Goal: Communication & Community: Answer question/provide support

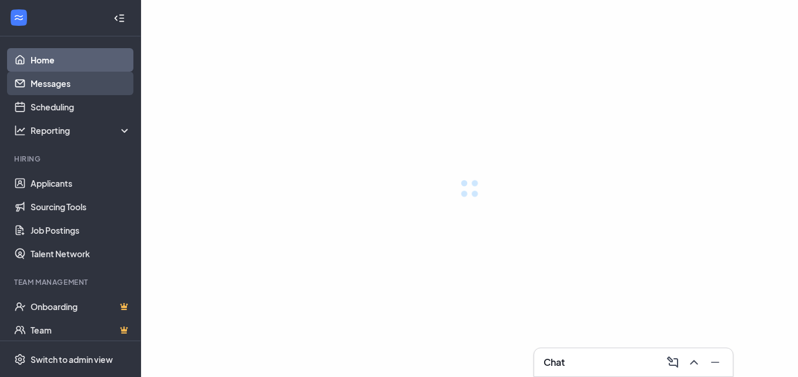
click at [55, 76] on link "Messages" at bounding box center [81, 83] width 100 height 23
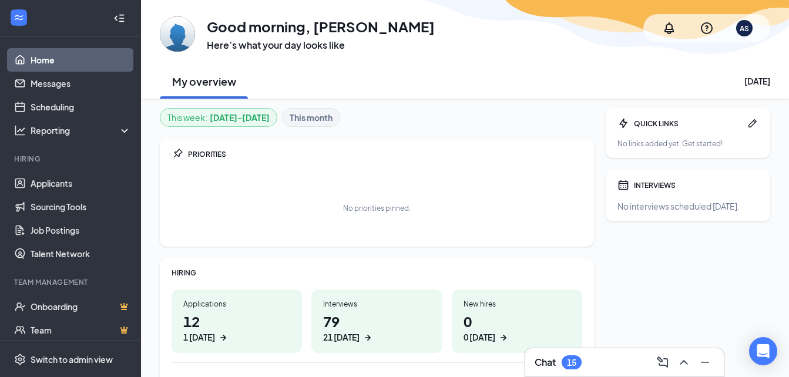
click at [576, 358] on div "15" at bounding box center [571, 363] width 9 height 10
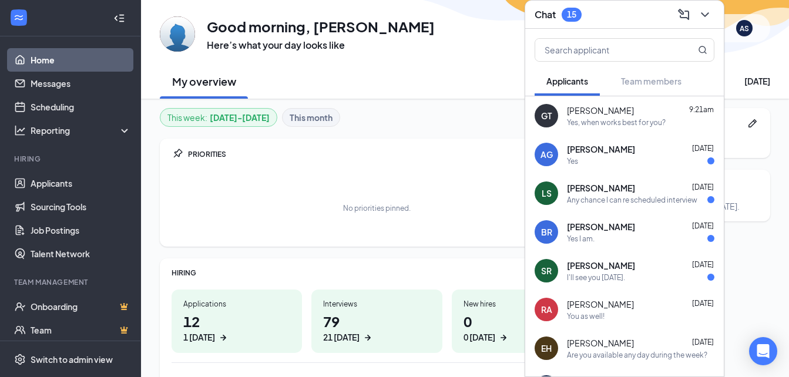
click at [593, 155] on div "[PERSON_NAME] [DATE] Yes" at bounding box center [640, 154] width 147 height 23
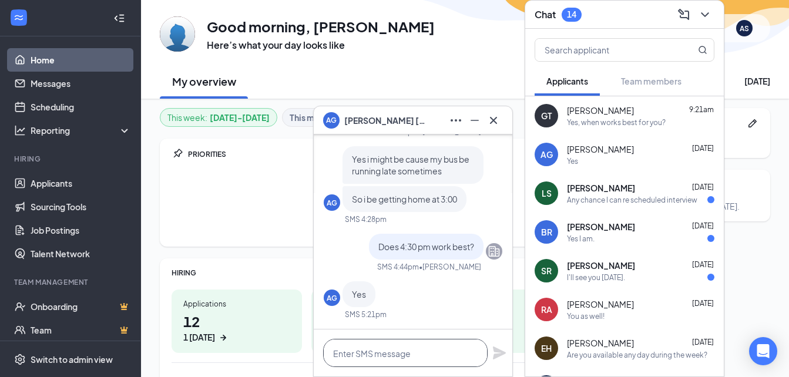
click at [388, 350] on textarea at bounding box center [405, 353] width 164 height 28
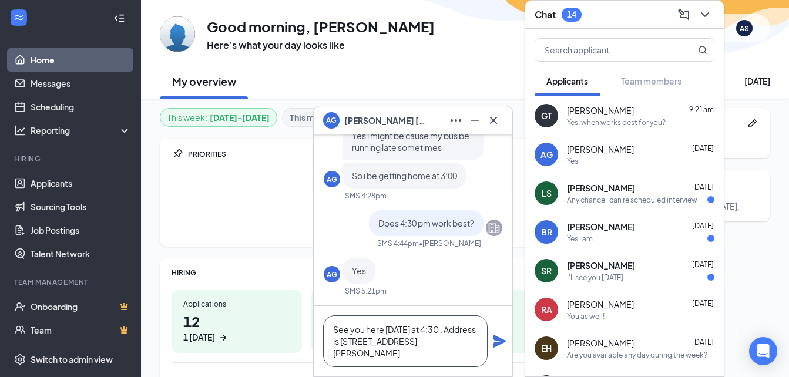
type textarea "See you here [DATE] at 4:30 . Address is [STREET_ADDRESS][PERSON_NAME]"
click at [497, 341] on icon "Plane" at bounding box center [499, 341] width 14 height 14
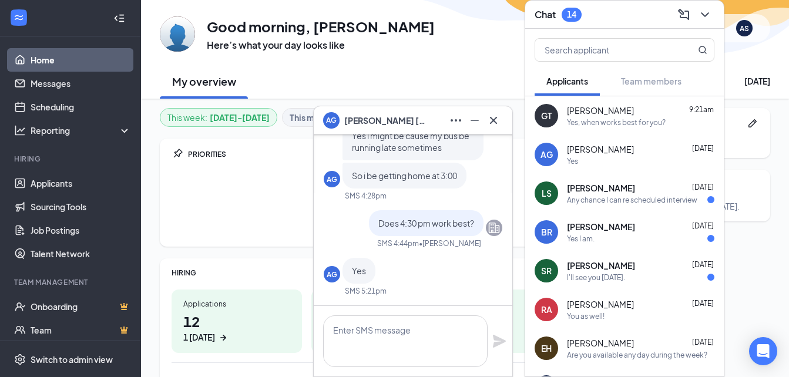
scroll to position [0, 0]
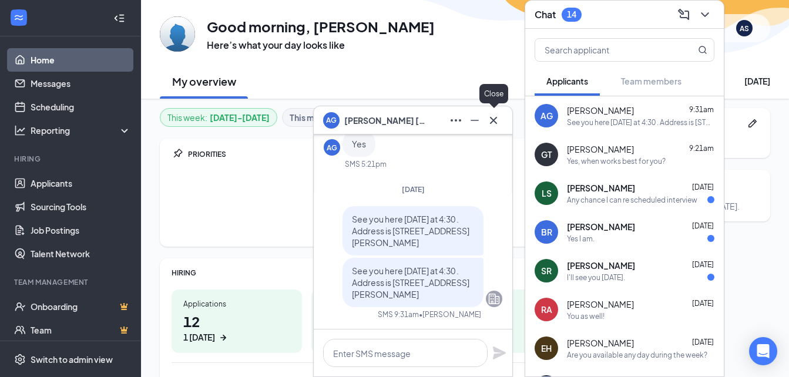
click at [493, 120] on icon "Cross" at bounding box center [493, 119] width 7 height 7
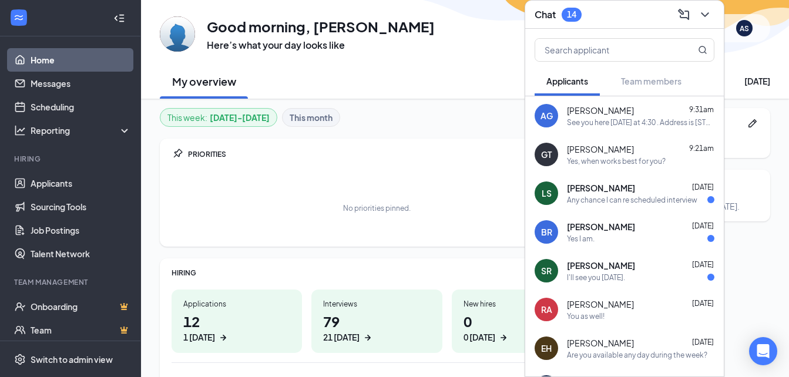
click at [593, 199] on div "Any chance I can re scheduled interview" at bounding box center [632, 200] width 130 height 10
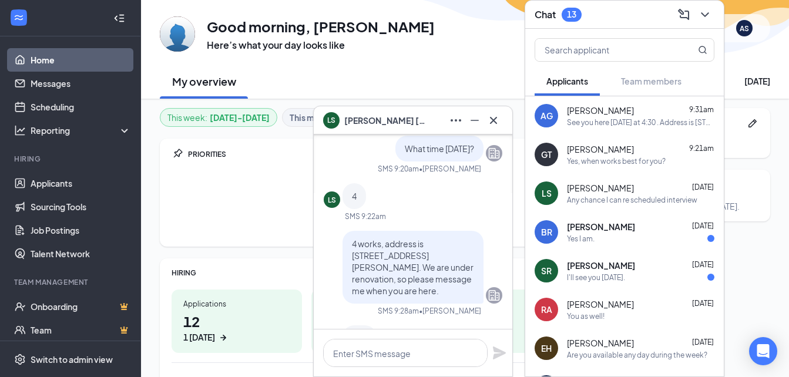
scroll to position [-130, 0]
click at [487, 123] on icon "Cross" at bounding box center [493, 120] width 14 height 14
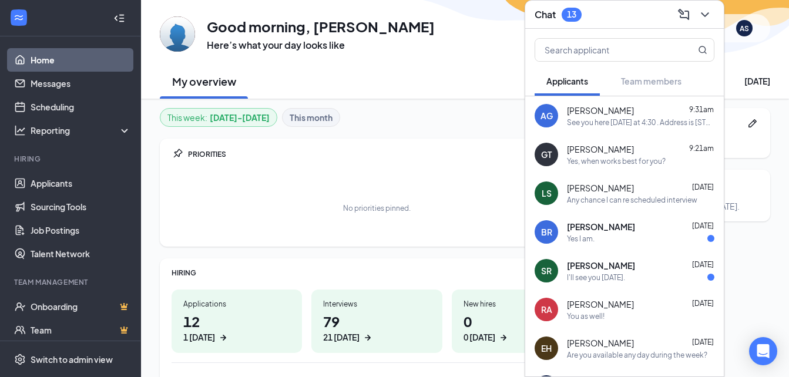
click at [582, 221] on span "[PERSON_NAME]" at bounding box center [601, 227] width 68 height 12
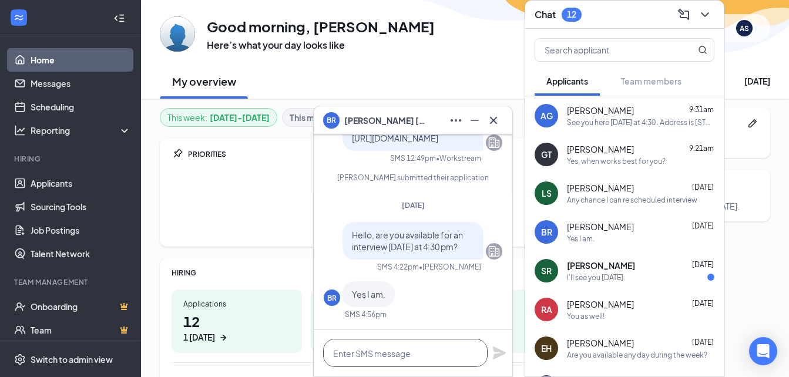
click at [411, 352] on textarea at bounding box center [405, 353] width 164 height 28
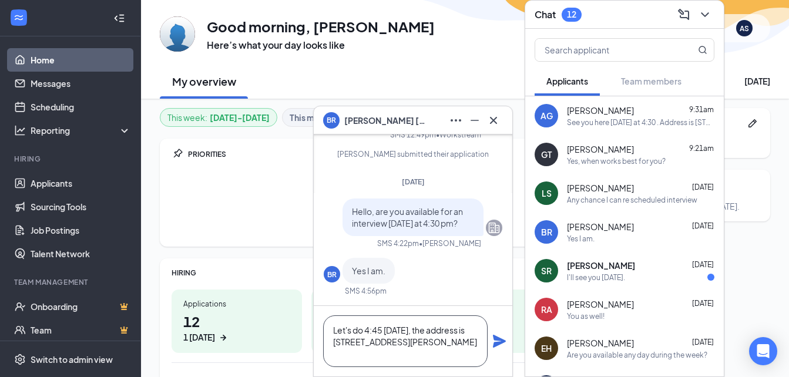
type textarea "Let's do 4:45 [DATE], the address is [STREET_ADDRESS][PERSON_NAME]"
click at [496, 338] on icon "Plane" at bounding box center [499, 341] width 13 height 13
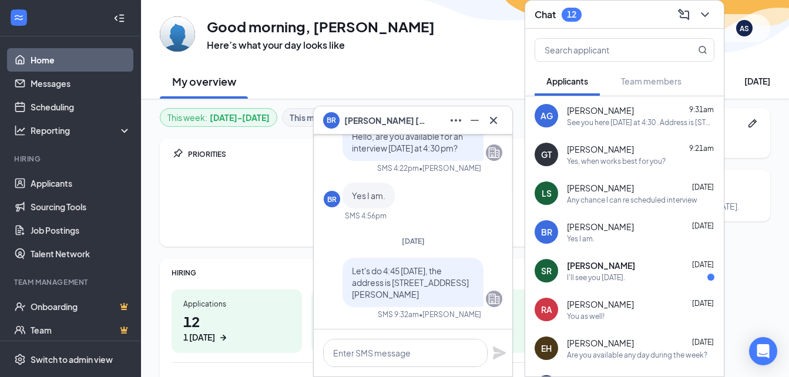
scroll to position [0, 0]
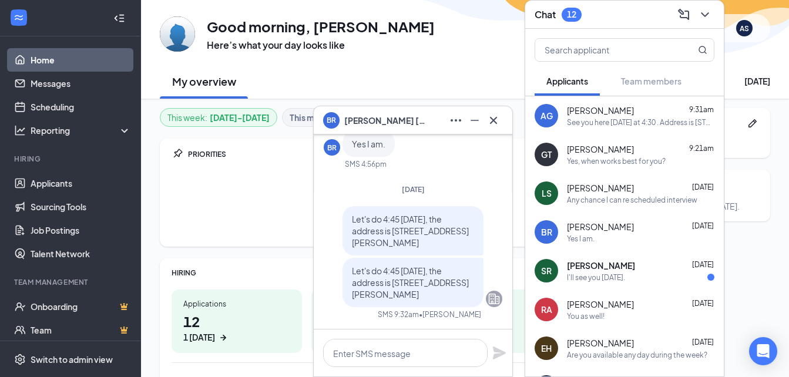
click at [603, 269] on span "[PERSON_NAME]" at bounding box center [601, 266] width 68 height 12
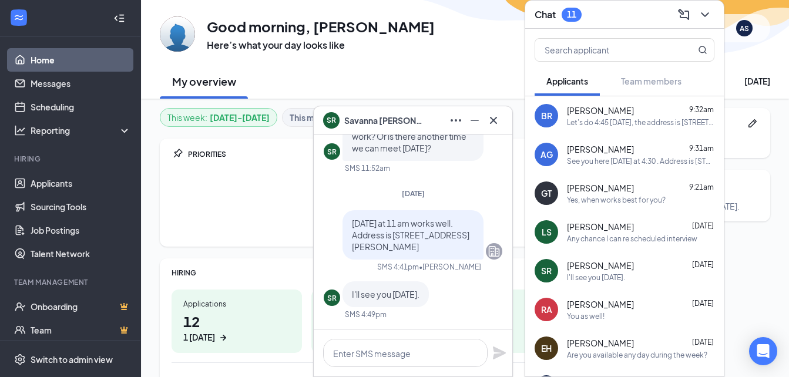
click at [591, 278] on div "I'll see you [DATE]." at bounding box center [596, 278] width 58 height 10
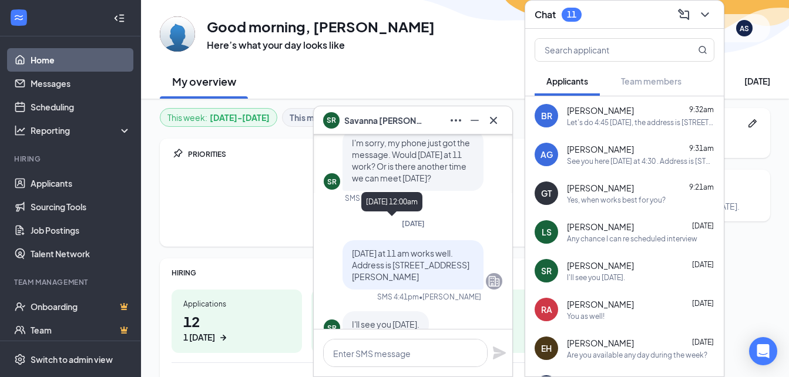
scroll to position [-93, 0]
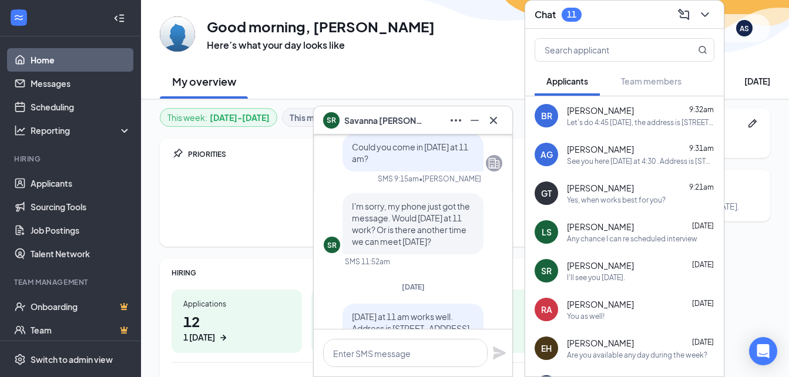
click at [608, 309] on span "[PERSON_NAME]" at bounding box center [600, 304] width 67 height 12
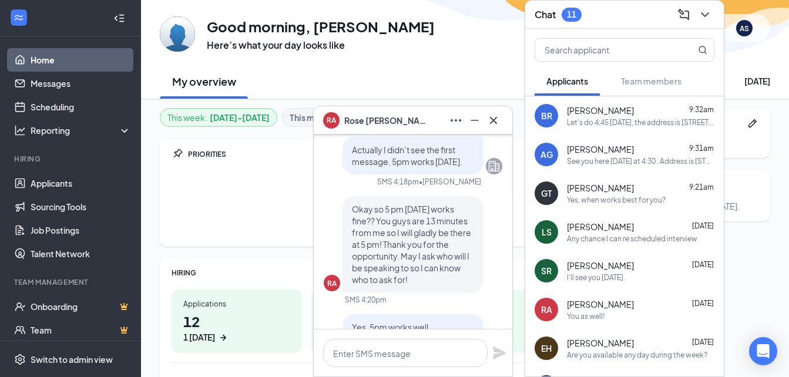
scroll to position [-273, 0]
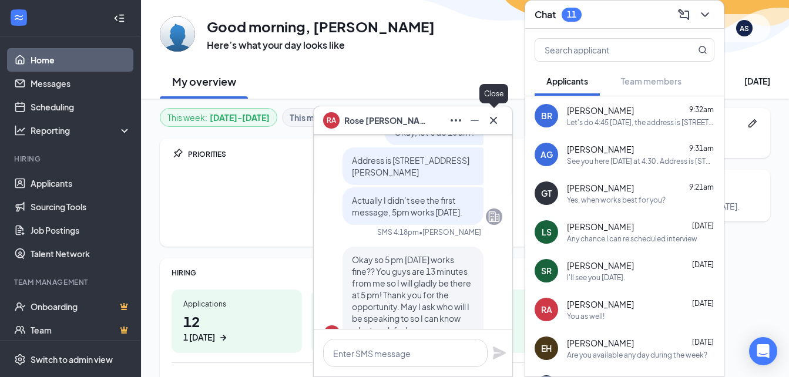
click at [494, 120] on icon "Cross" at bounding box center [493, 119] width 7 height 7
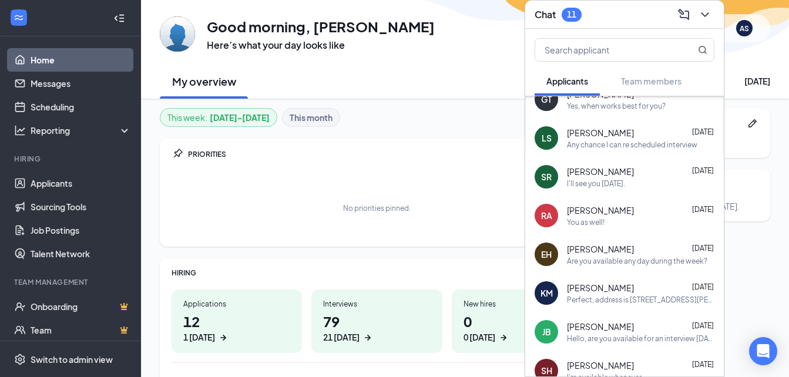
scroll to position [95, 0]
click at [607, 263] on div "Are you available any day during the week?" at bounding box center [637, 261] width 140 height 10
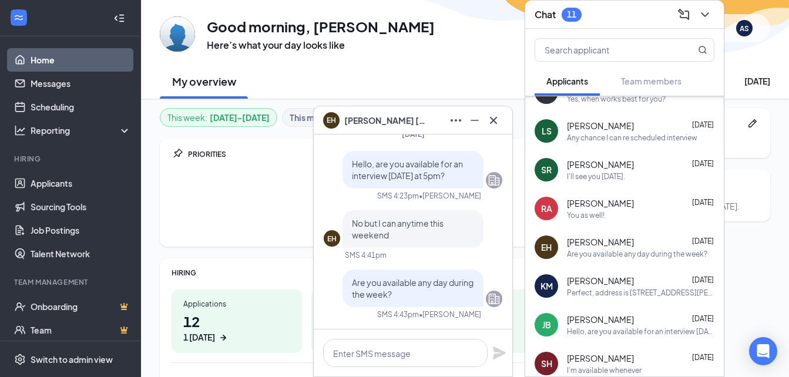
scroll to position [102, 0]
click at [607, 285] on span "[PERSON_NAME]" at bounding box center [600, 280] width 67 height 12
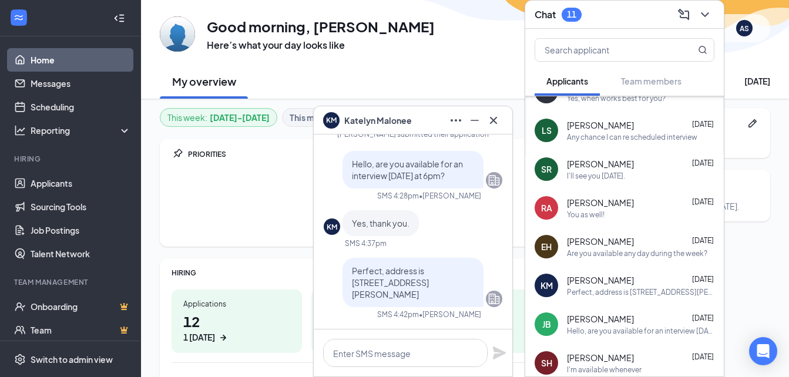
click at [616, 328] on div "Hello, are you available for an interview [DATE] at 4:15 pm?" at bounding box center [640, 331] width 147 height 10
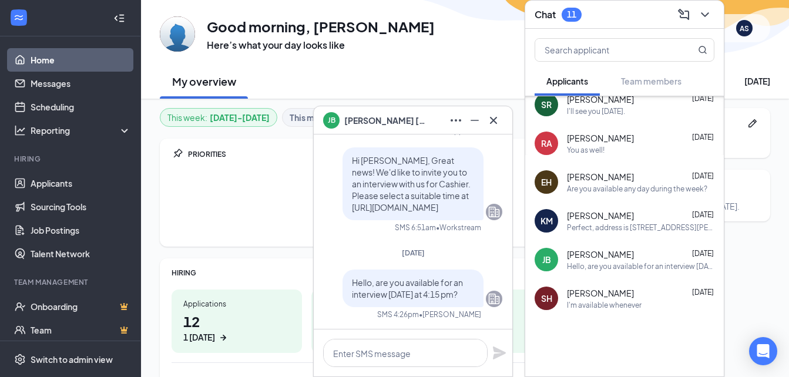
scroll to position [173, 0]
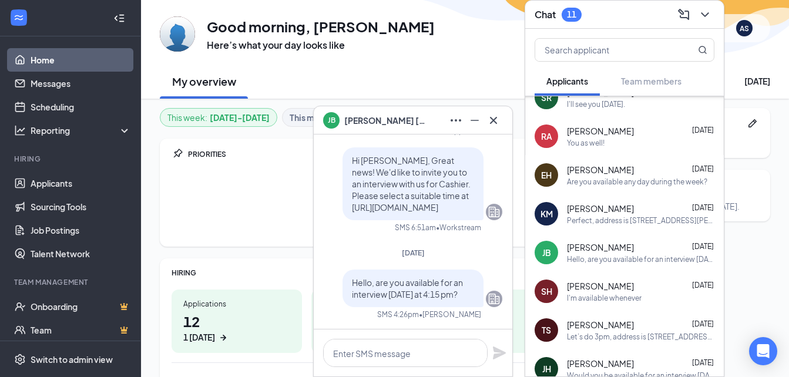
click at [581, 286] on span "[PERSON_NAME]" at bounding box center [600, 286] width 67 height 12
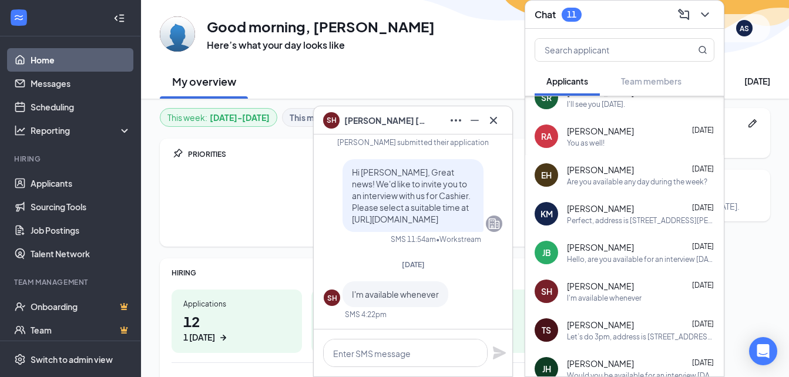
click at [389, 118] on span "[PERSON_NAME]" at bounding box center [385, 120] width 82 height 13
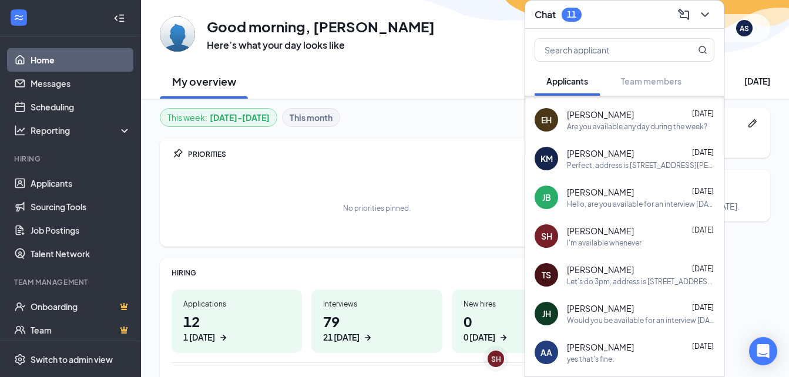
scroll to position [229, 0]
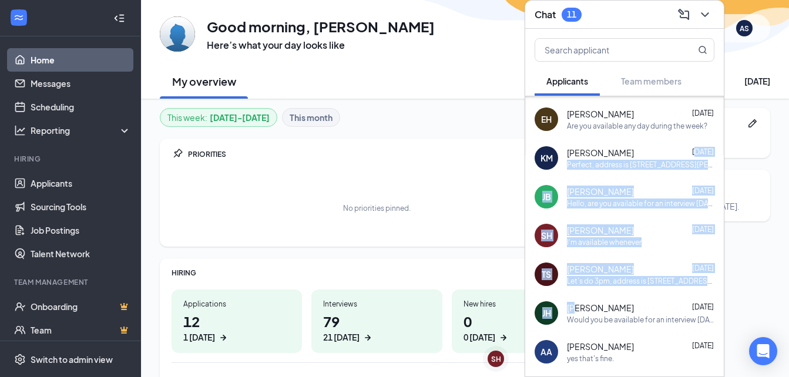
drag, startPoint x: 575, startPoint y: 294, endPoint x: 661, endPoint y: 146, distance: 171.4
click at [661, 146] on div "BR [PERSON_NAME] 9:32am Let's do 4:45 [DATE], the address is [STREET_ADDRESS][P…" at bounding box center [624, 284] width 199 height 834
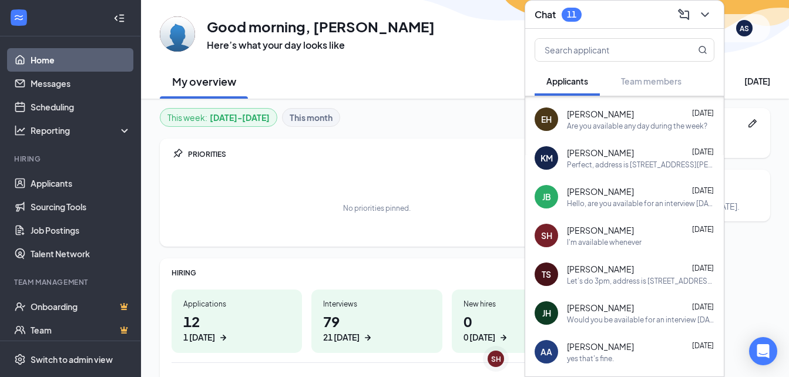
click at [415, 191] on div "No priorities pinned." at bounding box center [377, 208] width 411 height 59
click at [705, 16] on icon "ChevronDown" at bounding box center [705, 14] width 8 height 5
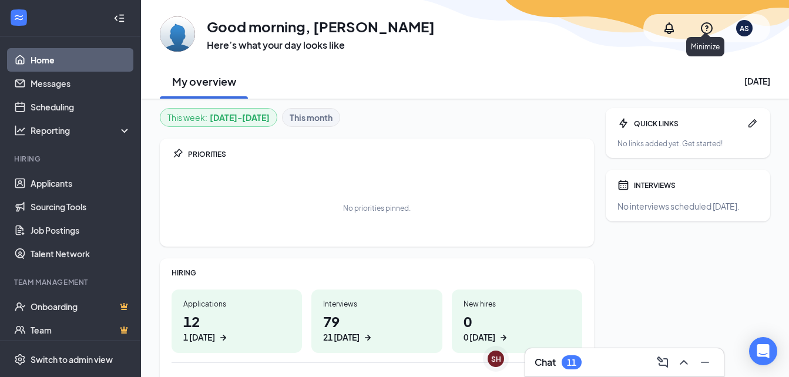
scroll to position [0, 0]
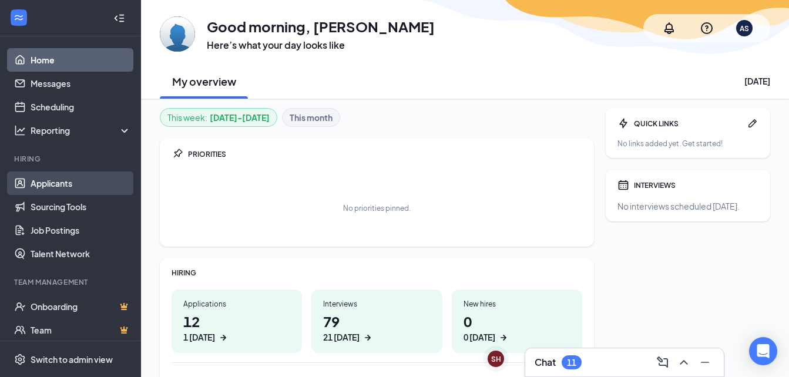
click at [51, 186] on link "Applicants" at bounding box center [81, 183] width 100 height 23
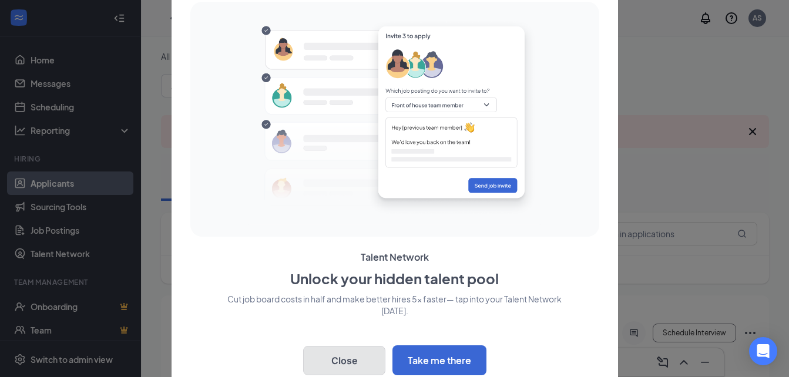
click at [352, 356] on button "Close" at bounding box center [344, 360] width 82 height 29
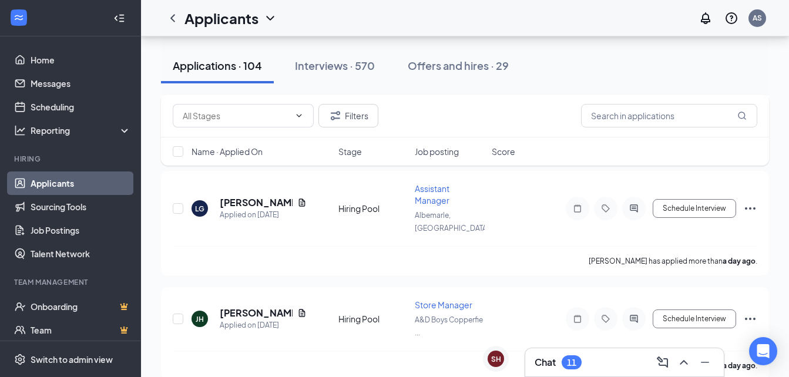
scroll to position [231, 0]
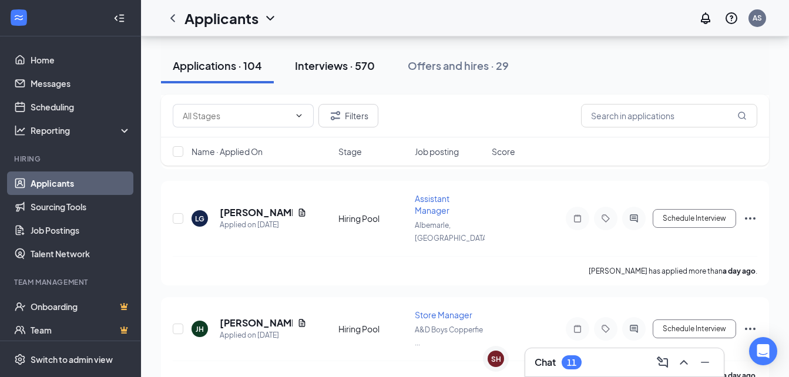
click at [352, 58] on div "Interviews · 570" at bounding box center [335, 65] width 80 height 15
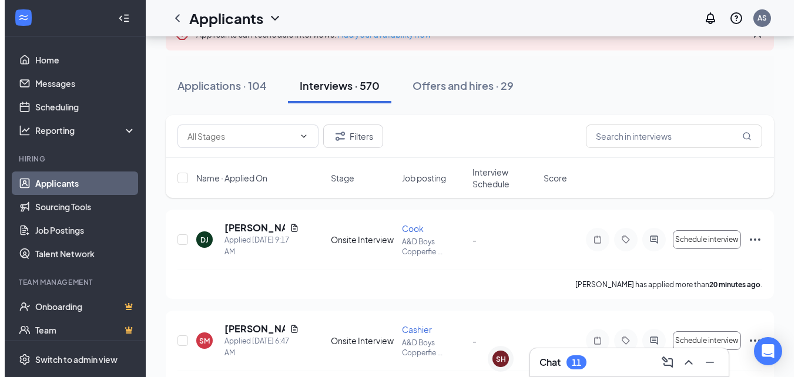
scroll to position [98, 0]
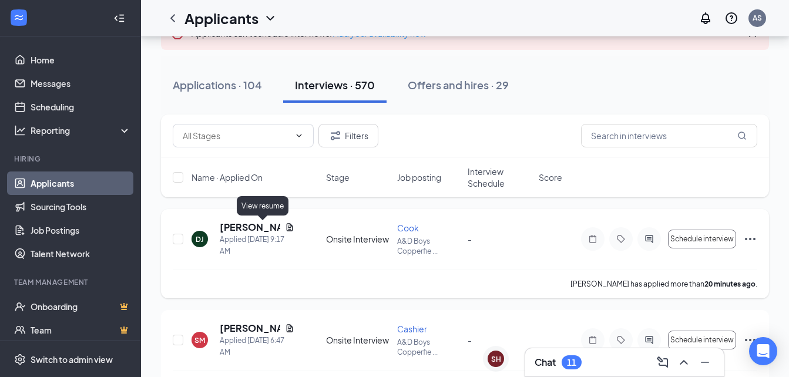
click at [285, 223] on icon "Document" at bounding box center [289, 227] width 9 height 9
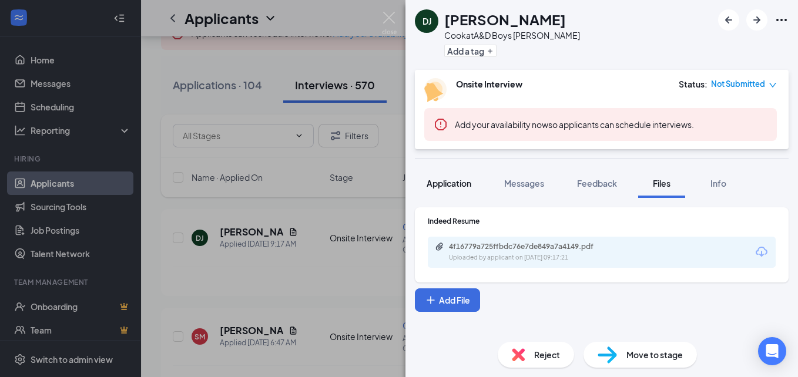
click at [453, 176] on button "Application" at bounding box center [449, 183] width 68 height 29
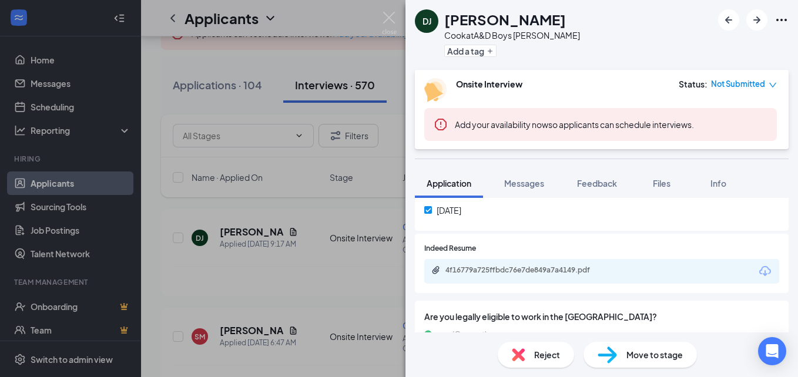
scroll to position [446, 0]
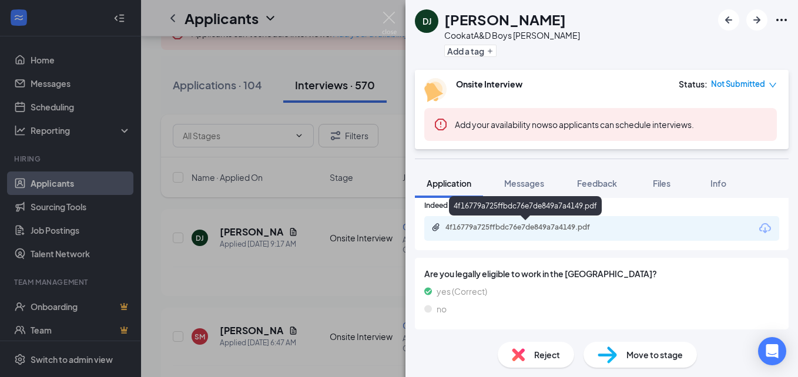
click at [512, 223] on div "4f16779a725ffbdc76e7de849a7a4149.pdf" at bounding box center [527, 227] width 164 height 9
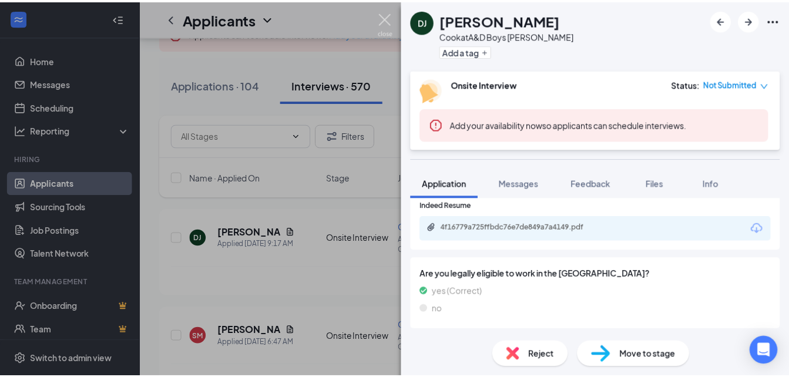
scroll to position [442, 0]
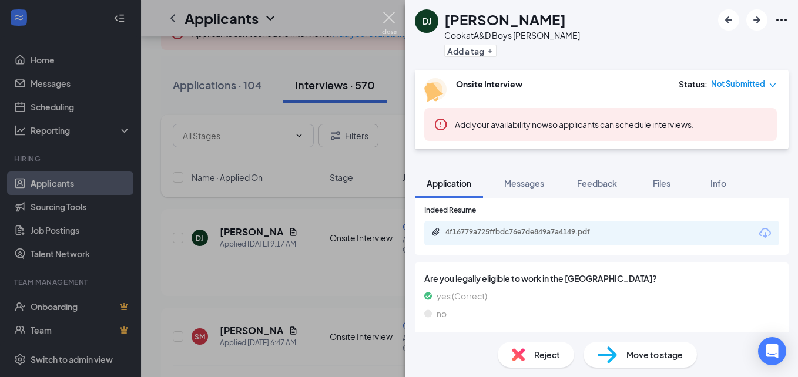
click at [387, 15] on img at bounding box center [389, 23] width 15 height 23
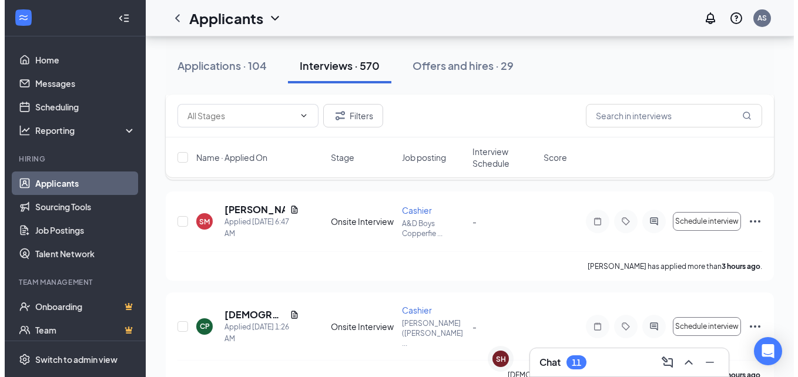
scroll to position [216, 0]
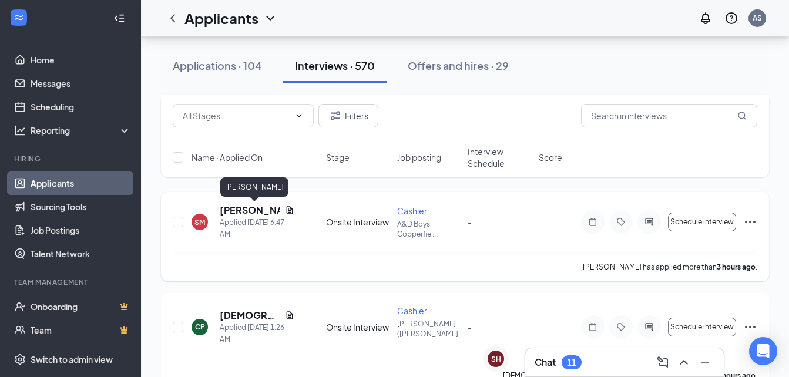
click at [229, 208] on h5 "[PERSON_NAME]" at bounding box center [250, 210] width 61 height 13
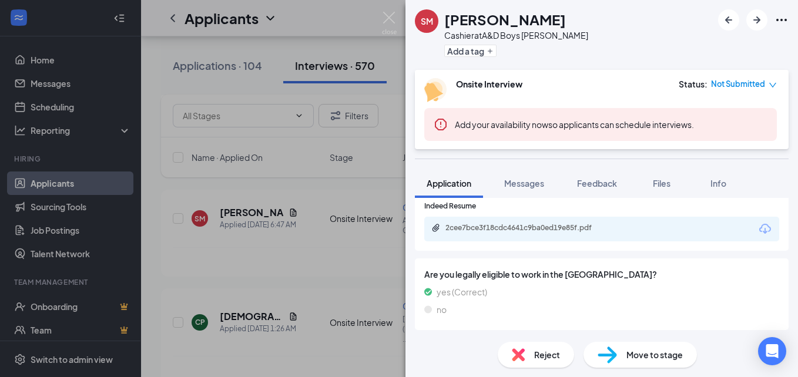
scroll to position [446, 0]
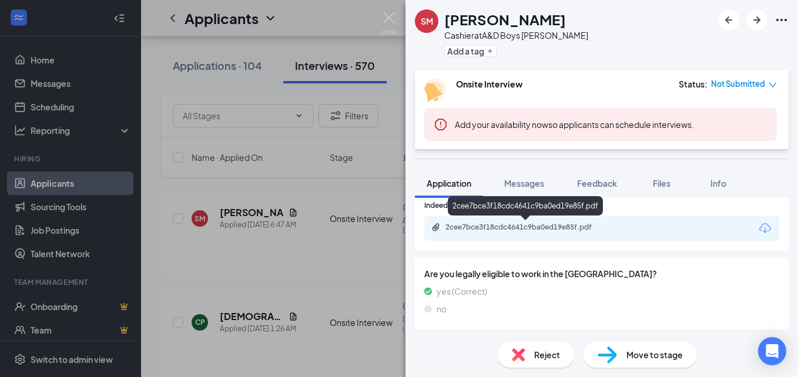
click at [525, 223] on div "2cee7bce3f18cdc4641c9ba0ed19e85f.pdf" at bounding box center [527, 227] width 164 height 9
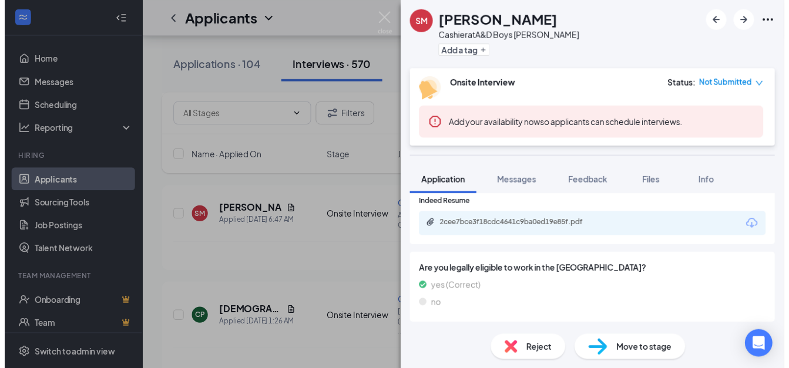
scroll to position [442, 0]
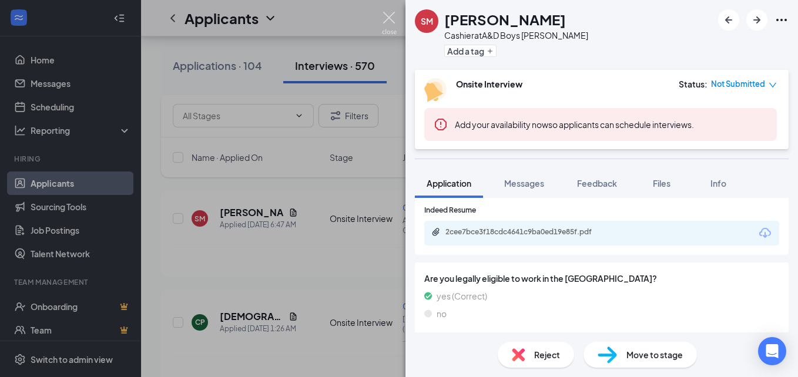
click at [394, 14] on img at bounding box center [389, 23] width 15 height 23
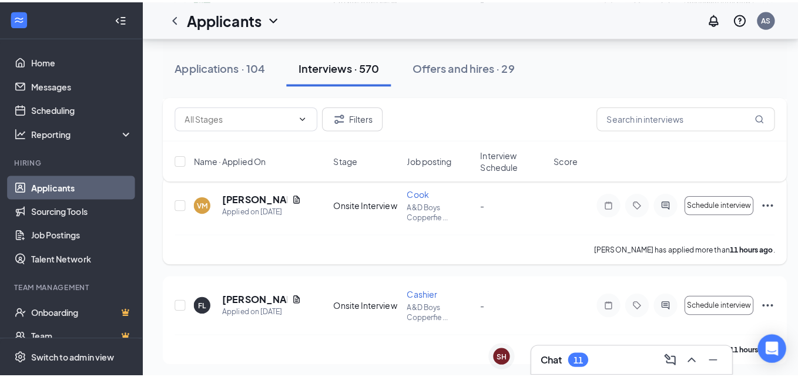
scroll to position [545, 0]
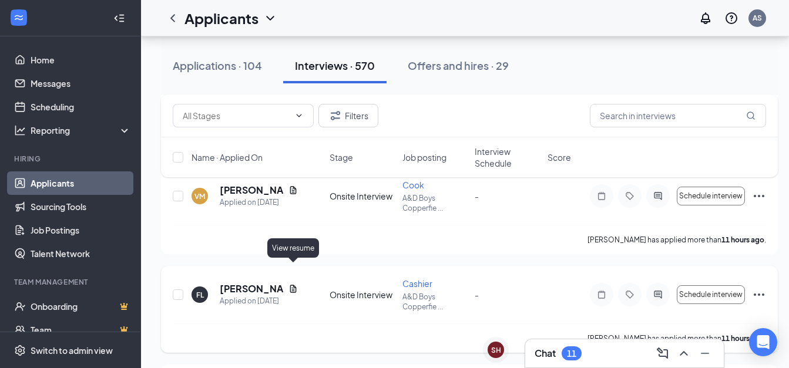
click at [289, 284] on icon "Document" at bounding box center [292, 288] width 9 height 9
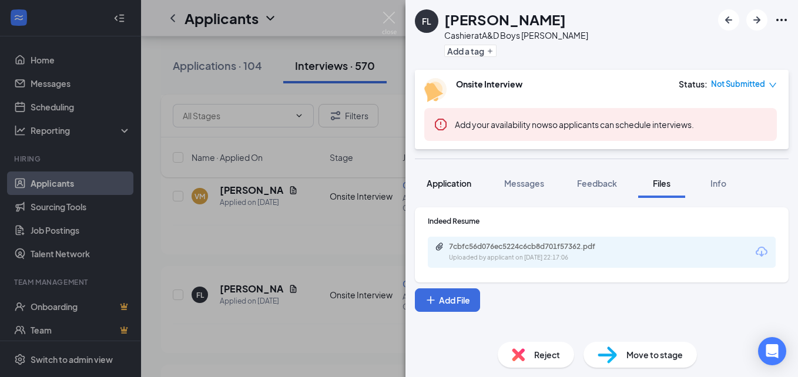
click at [471, 187] on span "Application" at bounding box center [448, 183] width 45 height 11
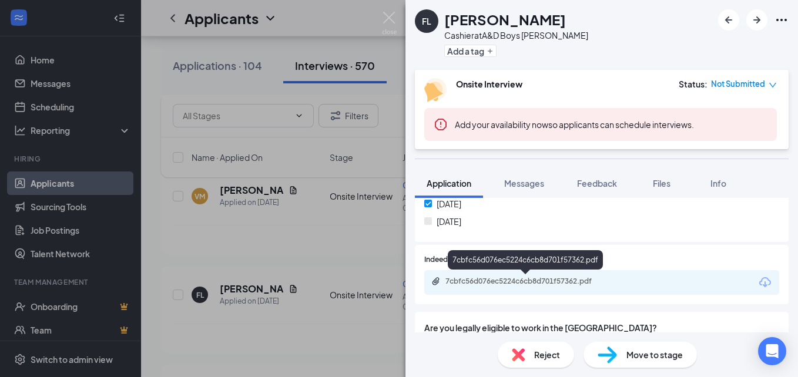
scroll to position [414, 0]
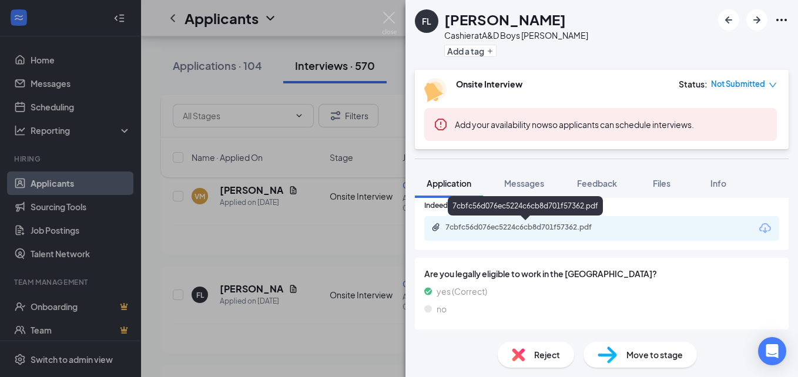
click at [528, 225] on div "7cbfc56d076ec5224c6cb8d701f57362.pdf" at bounding box center [527, 227] width 164 height 9
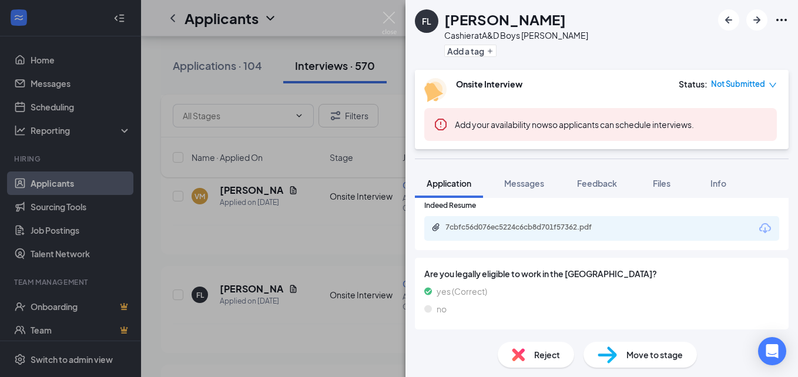
scroll to position [409, 0]
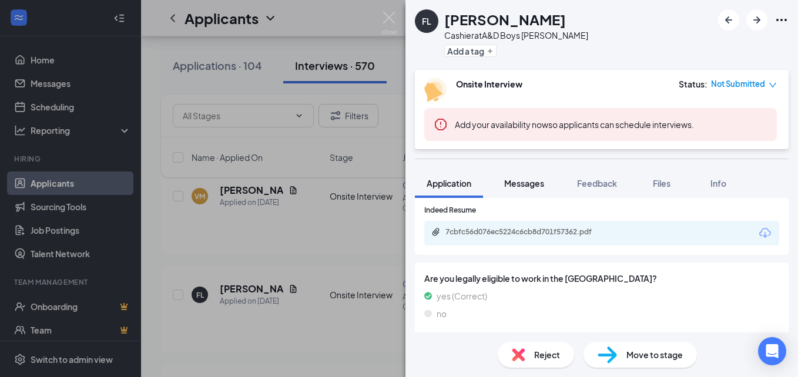
click at [524, 182] on span "Messages" at bounding box center [524, 183] width 40 height 11
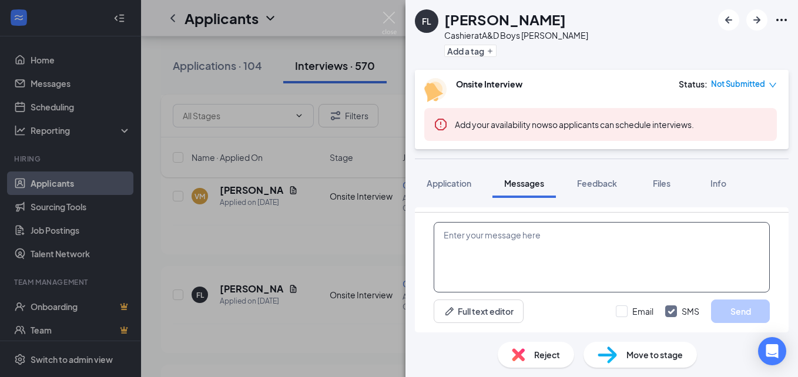
click at [509, 250] on textarea at bounding box center [602, 257] width 336 height 70
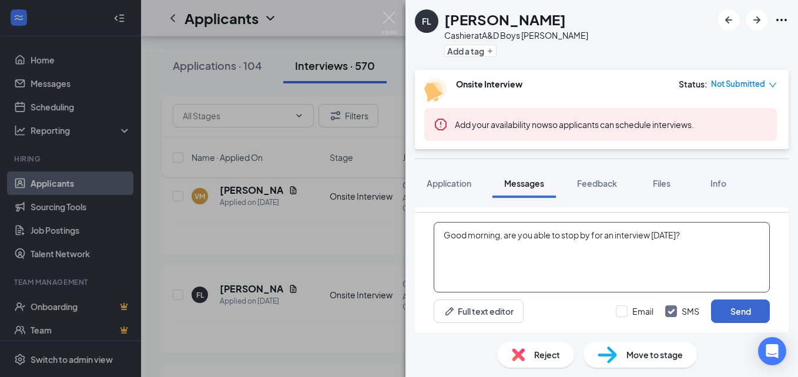
type textarea "Good morning, are you able to stop by for an interview [DATE]?"
click at [727, 308] on button "Send" at bounding box center [740, 311] width 59 height 23
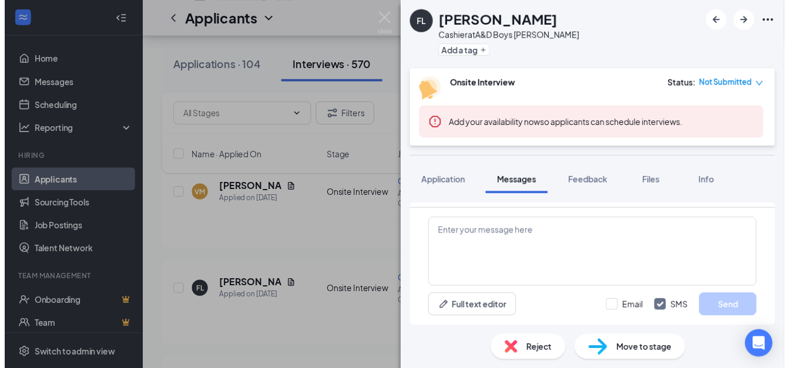
scroll to position [406, 0]
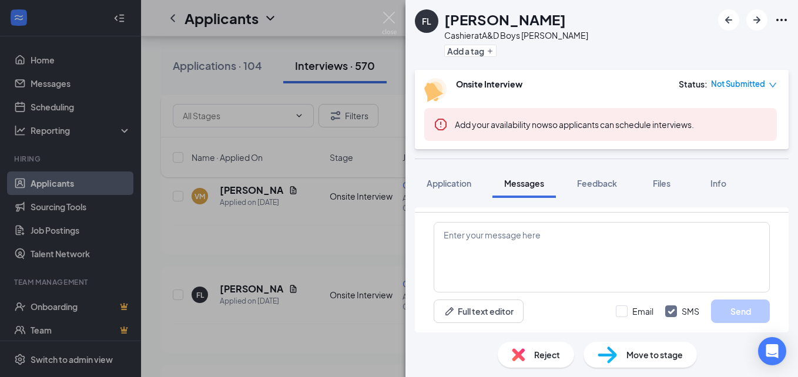
click at [386, 11] on div "FL [PERSON_NAME] Cashier at A&D Boys [PERSON_NAME] Add a tag Onsite Interview S…" at bounding box center [399, 188] width 798 height 377
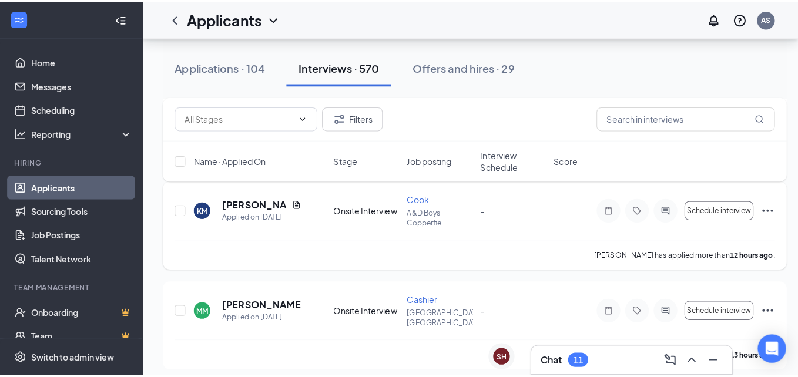
scroll to position [733, 0]
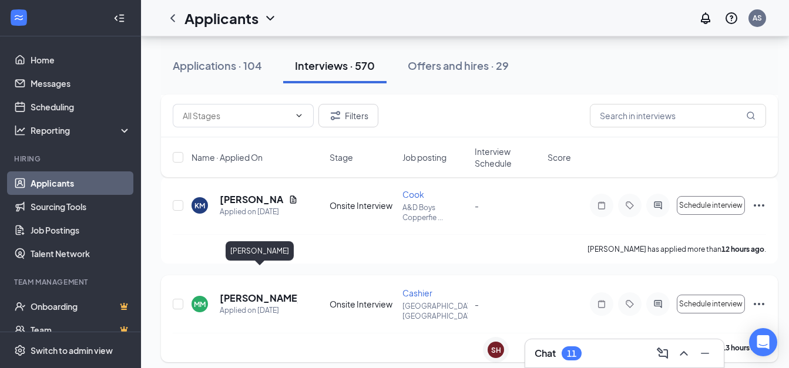
click at [263, 292] on h5 "[PERSON_NAME]" at bounding box center [259, 298] width 78 height 13
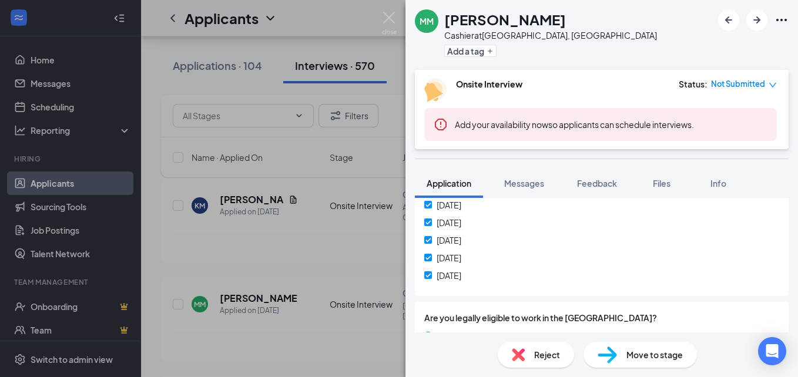
scroll to position [350, 0]
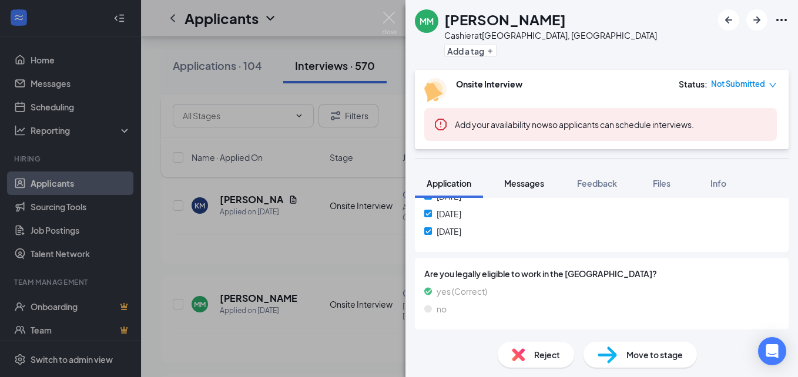
click at [526, 184] on span "Messages" at bounding box center [524, 183] width 40 height 11
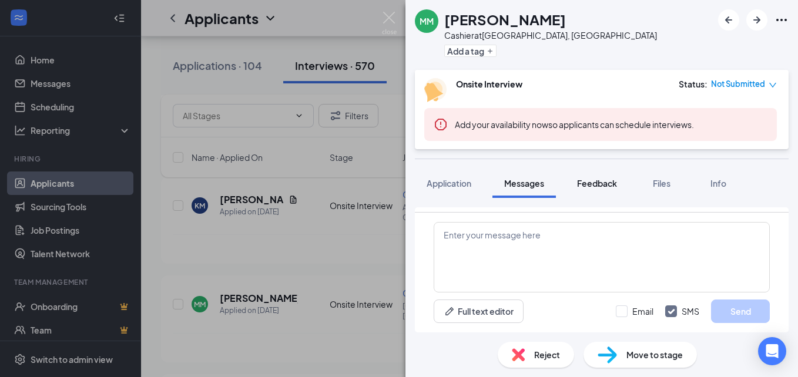
scroll to position [293, 0]
click at [436, 184] on span "Application" at bounding box center [448, 183] width 45 height 11
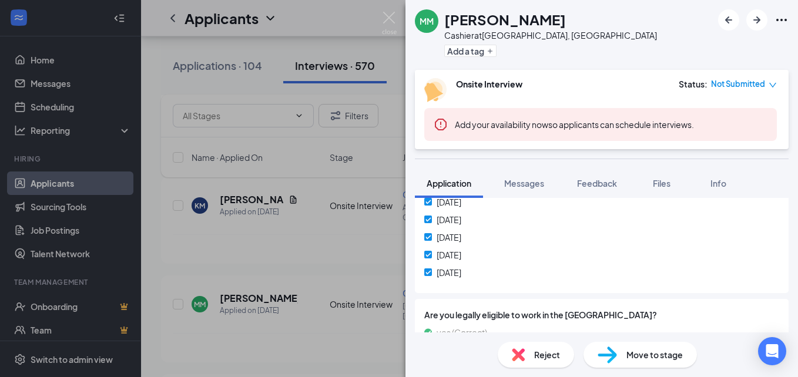
scroll to position [350, 0]
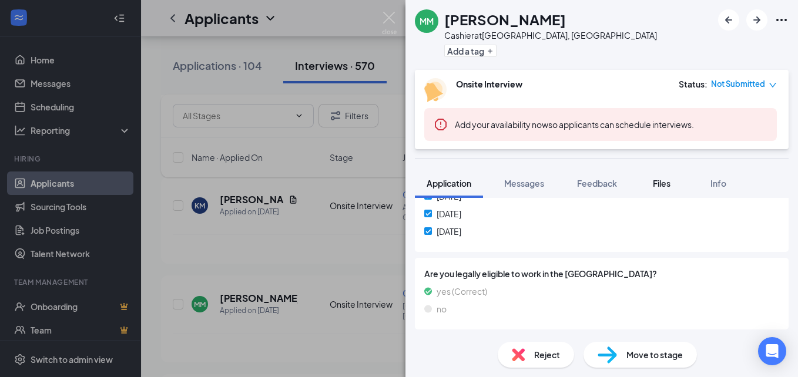
click at [666, 180] on span "Files" at bounding box center [662, 183] width 18 height 11
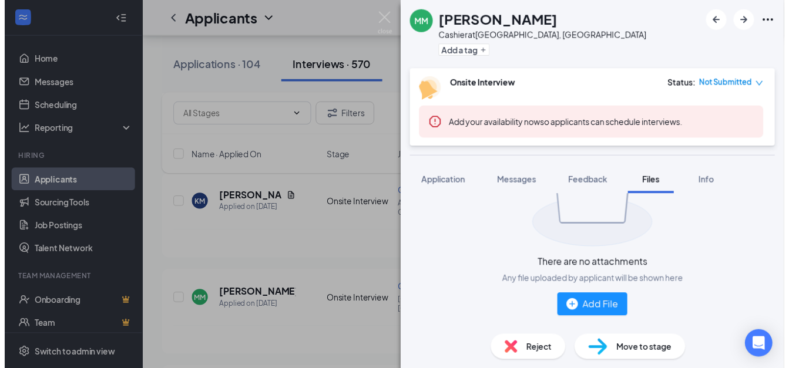
scroll to position [70, 0]
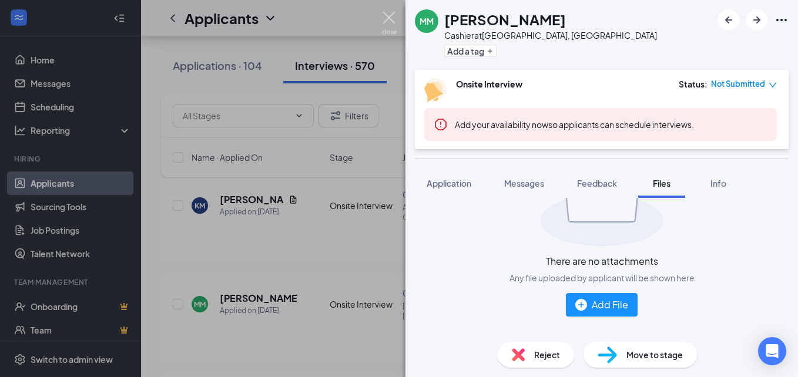
click at [393, 23] on img at bounding box center [389, 23] width 15 height 23
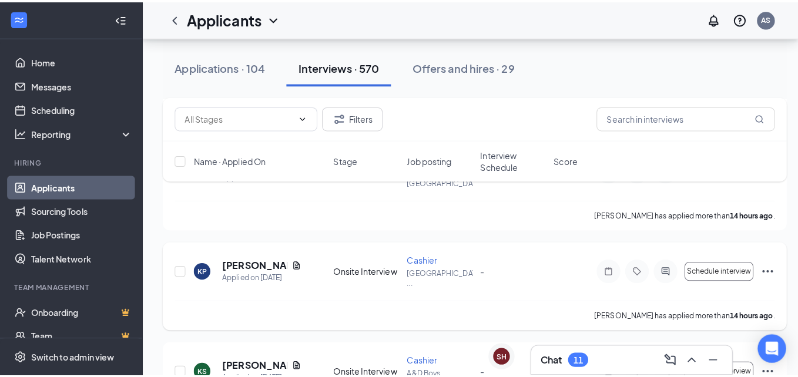
scroll to position [1265, 0]
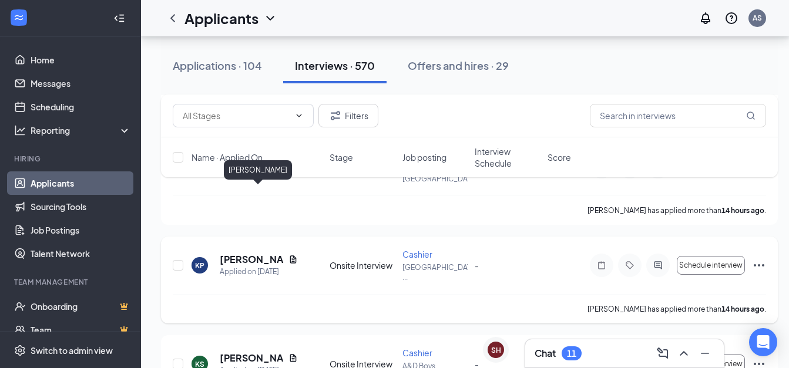
click at [263, 253] on h5 "[PERSON_NAME]" at bounding box center [252, 259] width 64 height 13
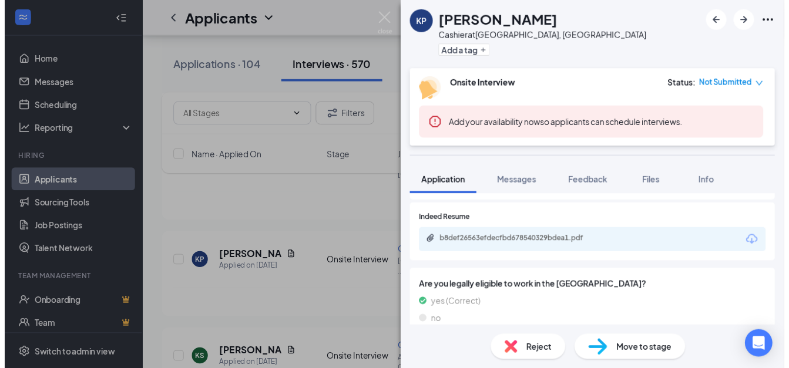
scroll to position [414, 0]
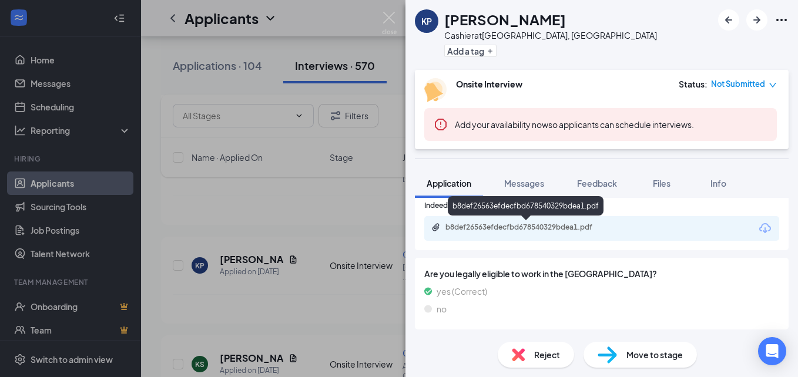
click at [508, 216] on div "b8def26563efdecfbd678540329bdea1.pdf" at bounding box center [526, 208] width 156 height 24
click at [506, 228] on div "b8def26563efdecfbd678540329bdea1.pdf" at bounding box center [527, 227] width 164 height 9
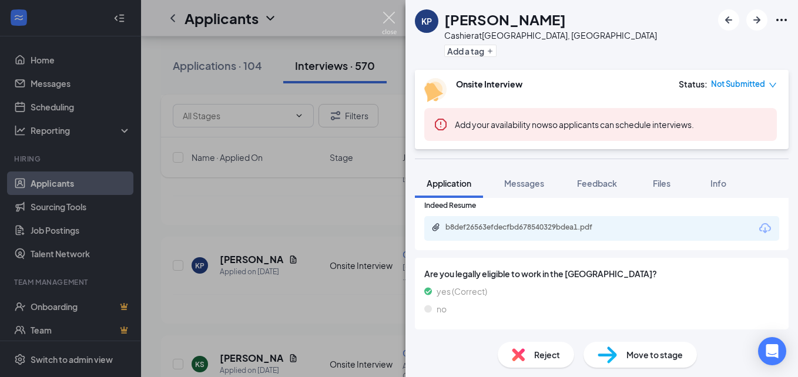
click at [392, 15] on img at bounding box center [389, 23] width 15 height 23
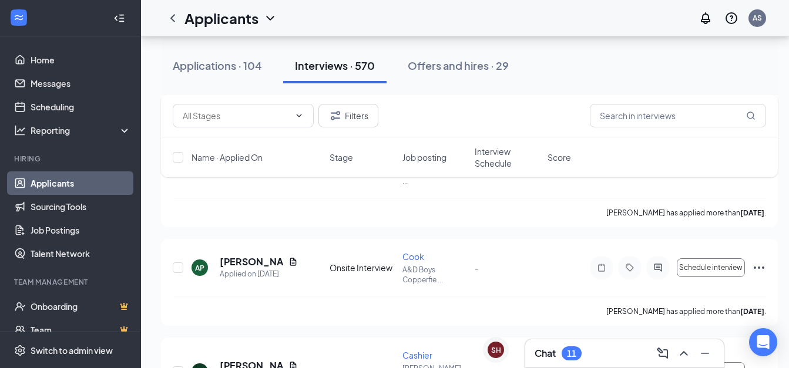
scroll to position [7972, 0]
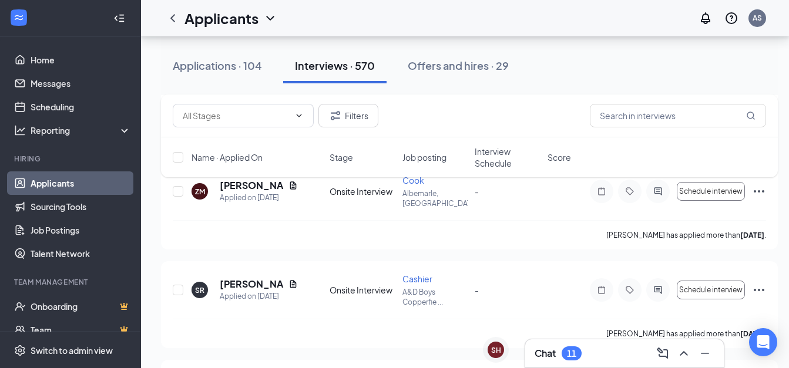
click at [553, 359] on h3 "Chat" at bounding box center [545, 353] width 21 height 13
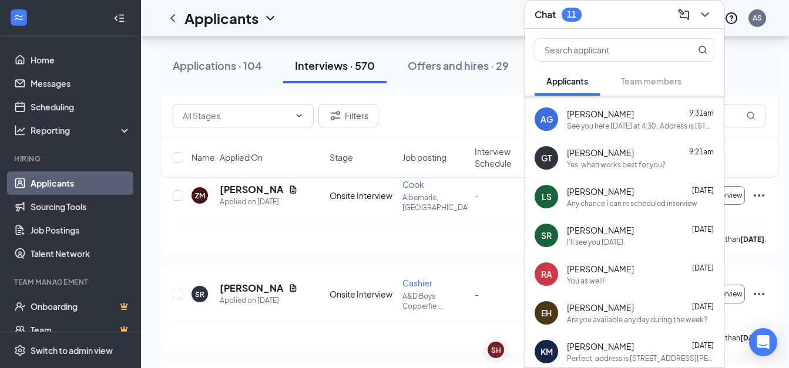
scroll to position [75, 0]
click at [714, 6] on button at bounding box center [705, 14] width 19 height 19
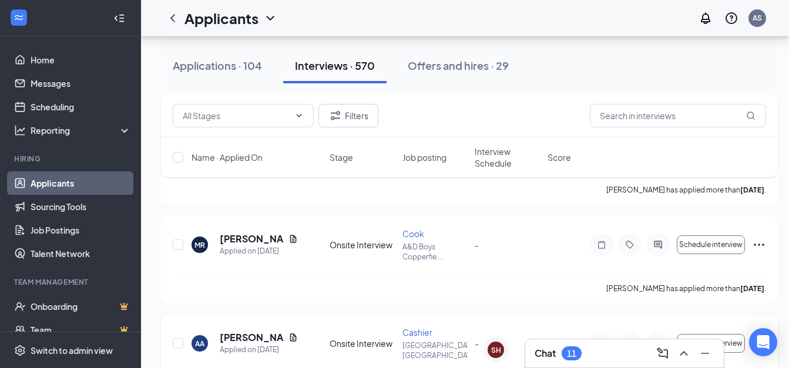
scroll to position [8716, 0]
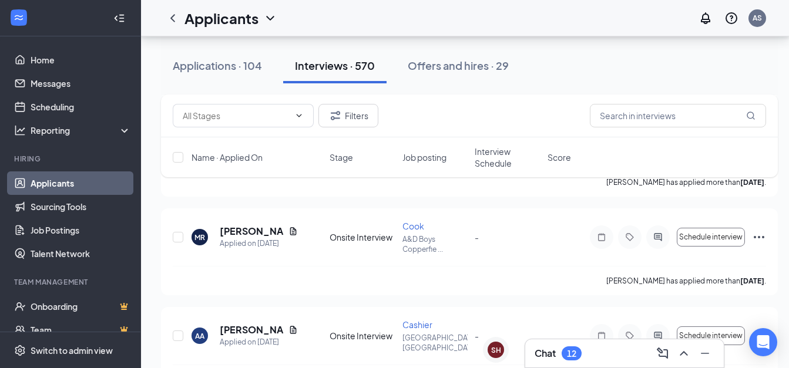
click at [592, 367] on div "Chat 12" at bounding box center [624, 354] width 199 height 28
click at [587, 350] on div "Chat 12" at bounding box center [625, 353] width 180 height 19
click at [554, 352] on h3 "Chat" at bounding box center [545, 353] width 21 height 13
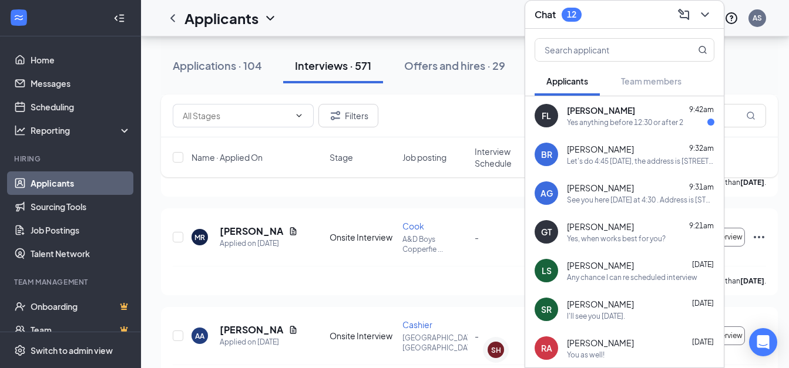
click at [599, 107] on div "[PERSON_NAME] 9:42am Yes anything before 12:30 or after 2" at bounding box center [640, 116] width 147 height 23
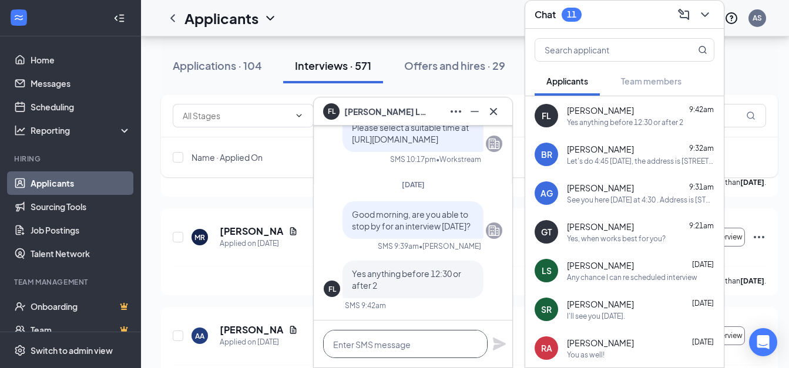
click at [425, 347] on textarea at bounding box center [405, 344] width 164 height 28
type textarea "I"
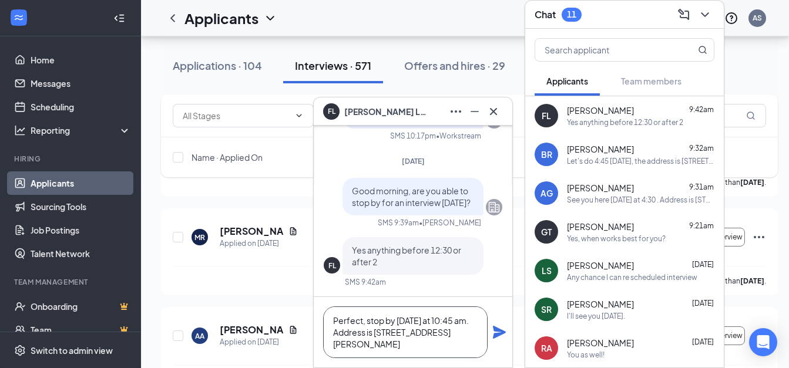
type textarea "Perfect, stop by [DATE] at 10:45 am. Address is [STREET_ADDRESS][PERSON_NAME]"
click at [497, 333] on icon "Plane" at bounding box center [499, 332] width 13 height 13
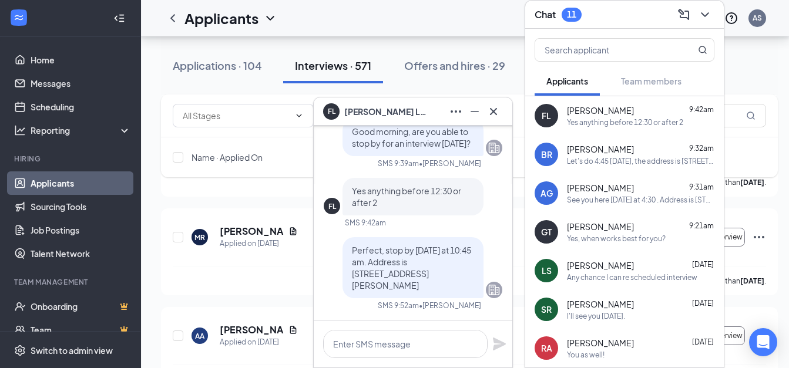
scroll to position [0, 0]
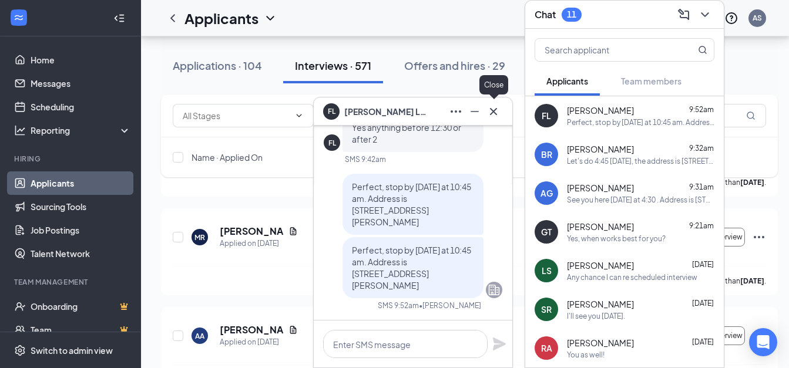
click at [493, 116] on icon "Cross" at bounding box center [493, 112] width 14 height 14
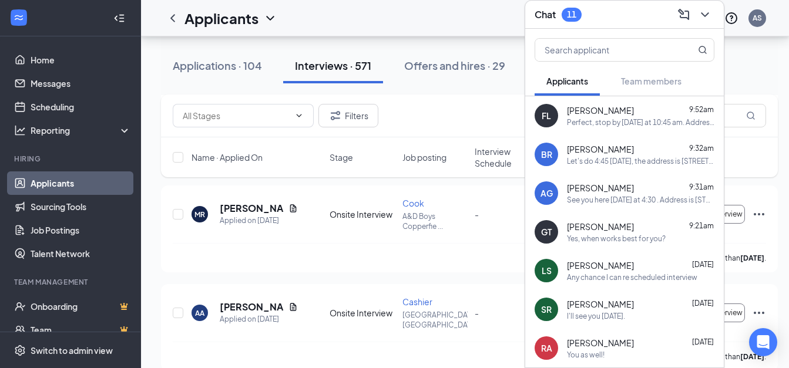
scroll to position [8777, 0]
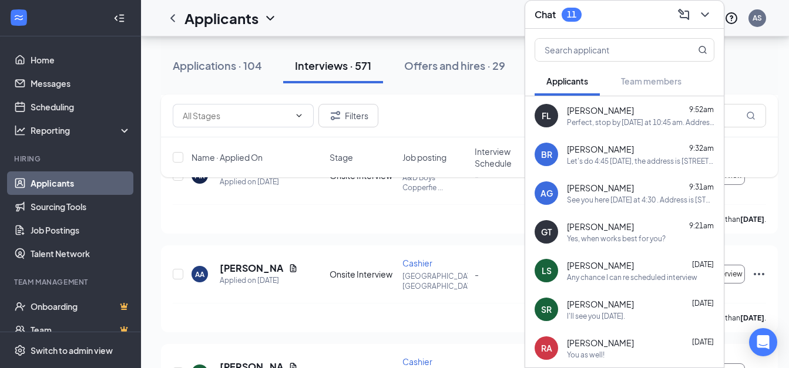
click at [706, 10] on icon "ChevronDown" at bounding box center [705, 15] width 14 height 14
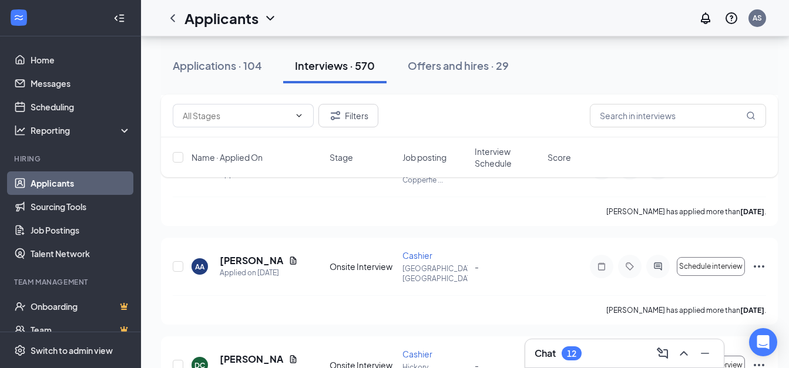
click at [570, 347] on div "12" at bounding box center [572, 354] width 20 height 14
click at [556, 354] on h3 "Chat" at bounding box center [545, 353] width 21 height 13
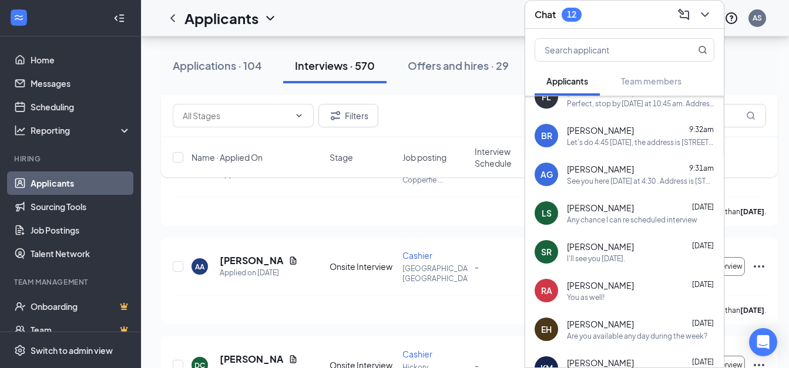
scroll to position [59, 0]
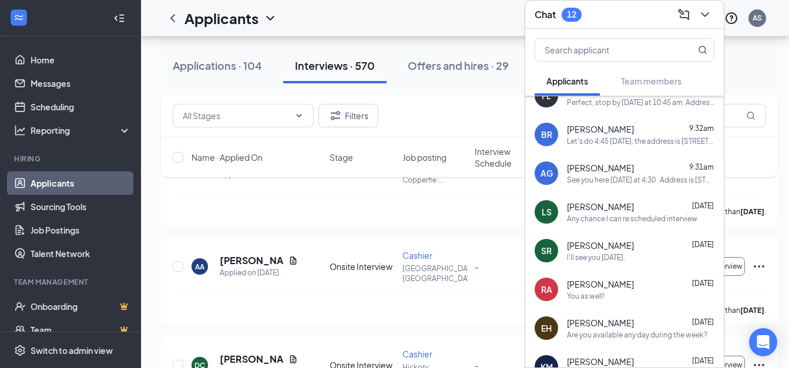
click at [602, 253] on div "I'll see you [DATE]." at bounding box center [596, 258] width 58 height 10
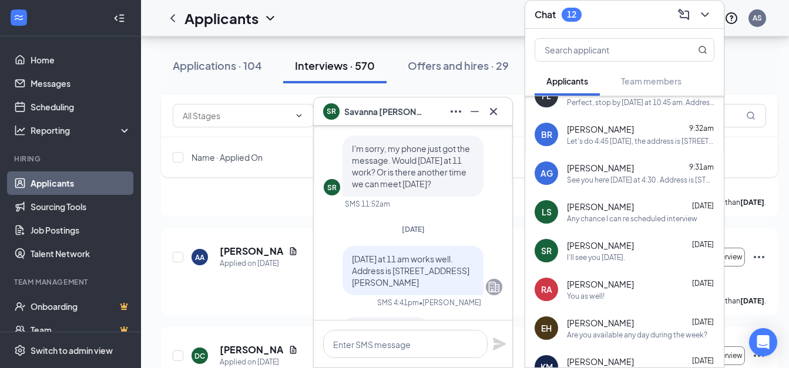
scroll to position [0, 0]
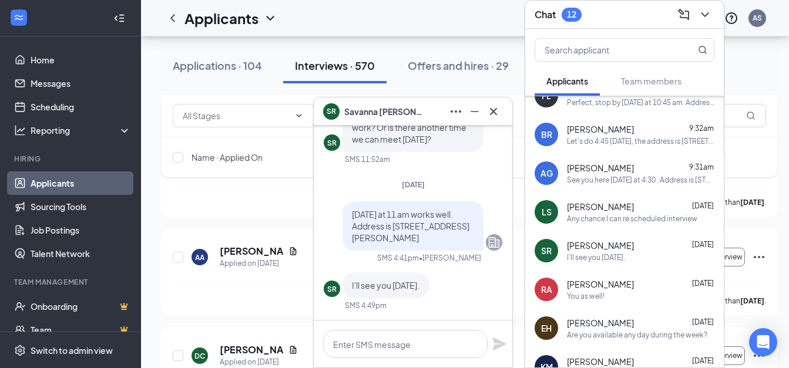
click at [375, 116] on span "[PERSON_NAME]" at bounding box center [385, 111] width 82 height 13
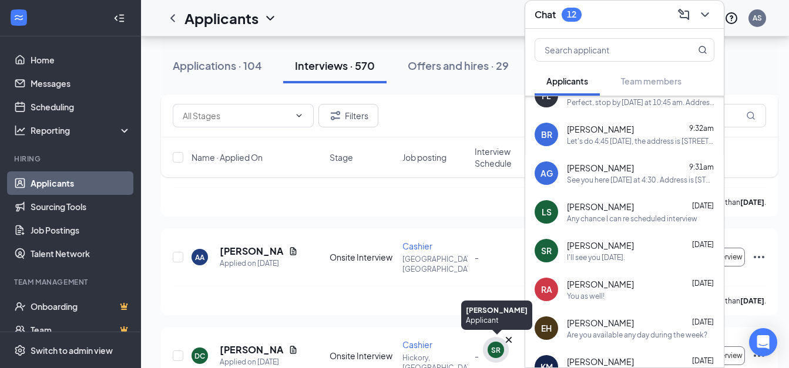
click at [493, 352] on div "SR" at bounding box center [495, 350] width 9 height 10
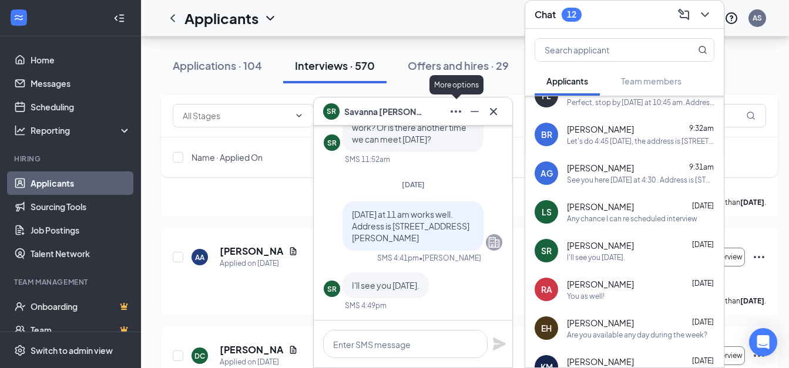
click at [457, 103] on button at bounding box center [455, 111] width 19 height 19
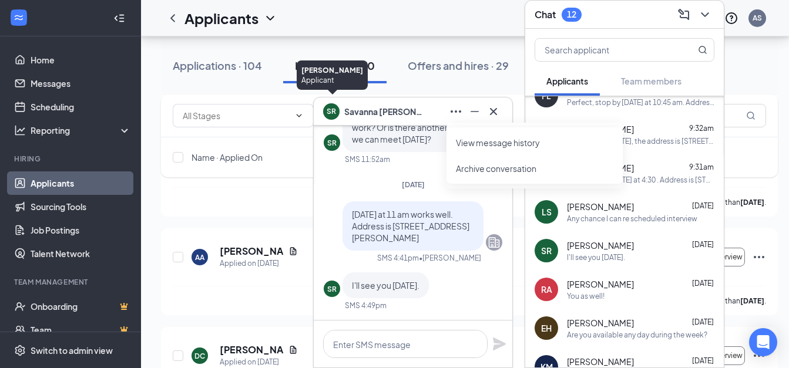
click at [337, 112] on div "SR" at bounding box center [331, 110] width 16 height 16
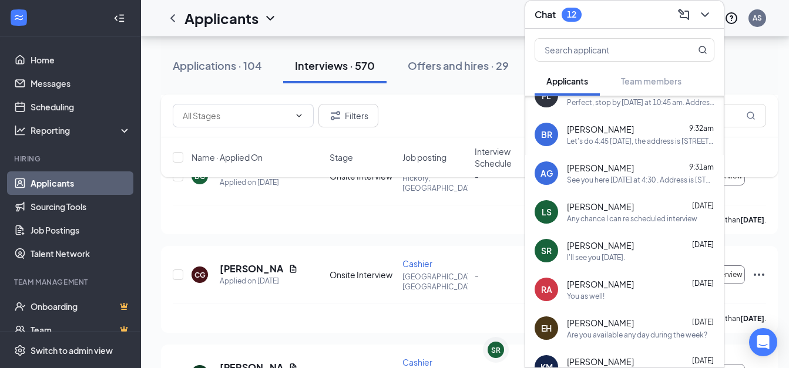
scroll to position [8977, 0]
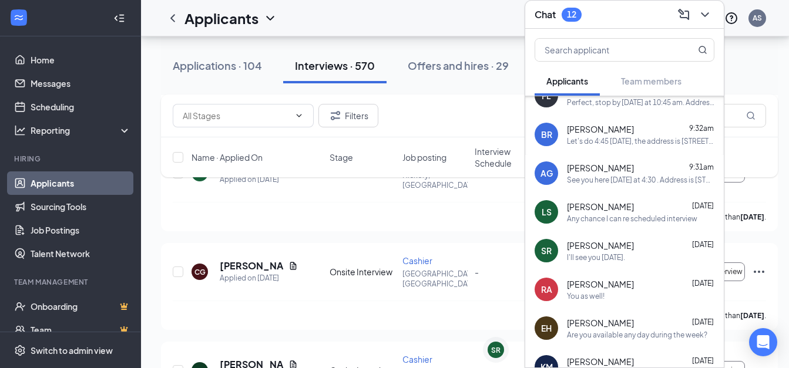
click at [707, 8] on icon "ChevronDown" at bounding box center [705, 15] width 14 height 14
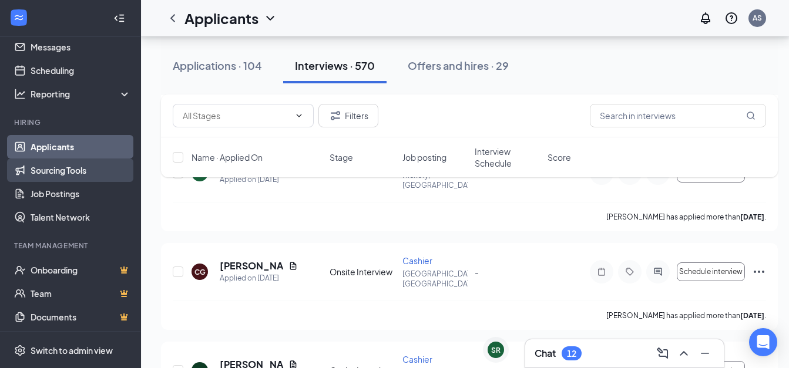
scroll to position [0, 0]
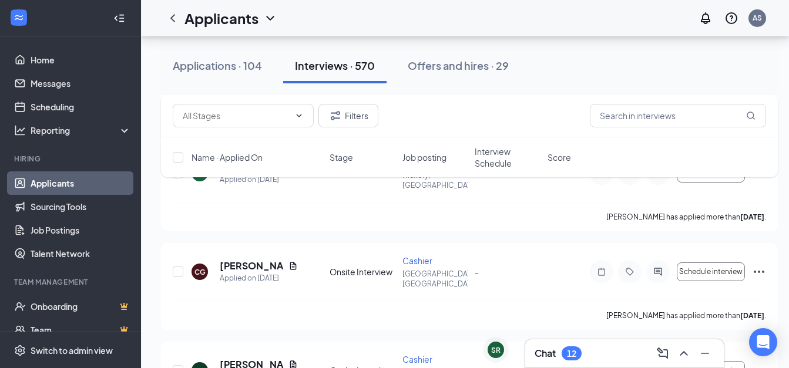
click at [555, 354] on h3 "Chat" at bounding box center [545, 353] width 21 height 13
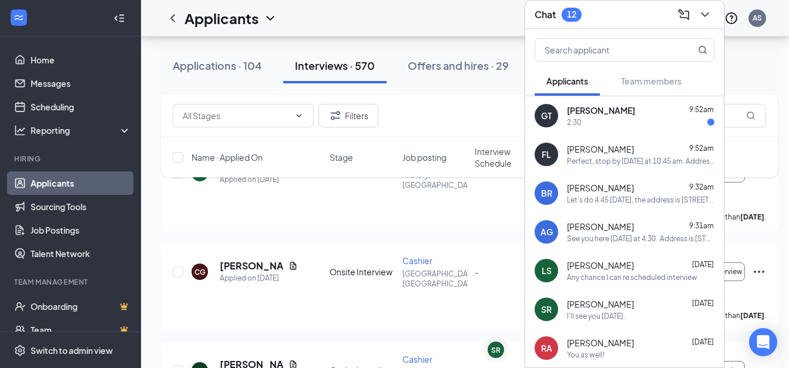
click at [700, 10] on icon "ChevronDown" at bounding box center [705, 15] width 14 height 14
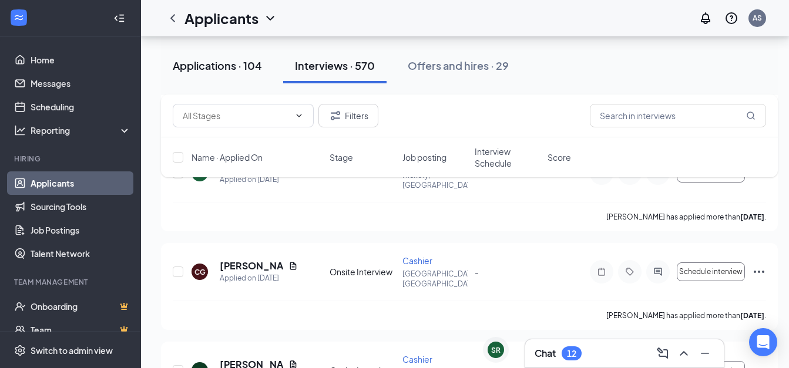
click at [218, 57] on button "Applications · 104" at bounding box center [217, 65] width 113 height 35
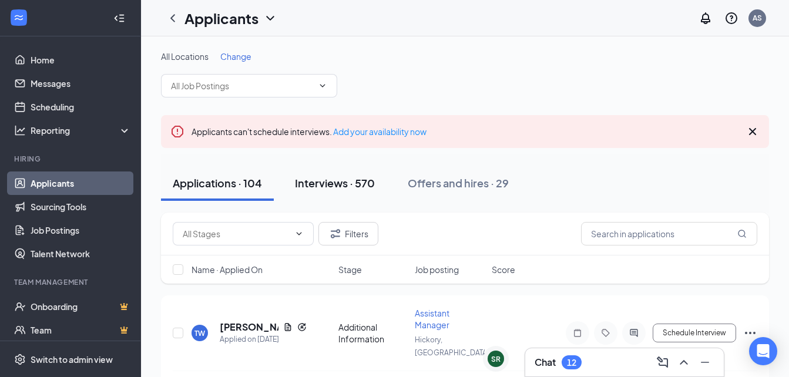
click at [351, 189] on div "Interviews · 570" at bounding box center [335, 183] width 80 height 15
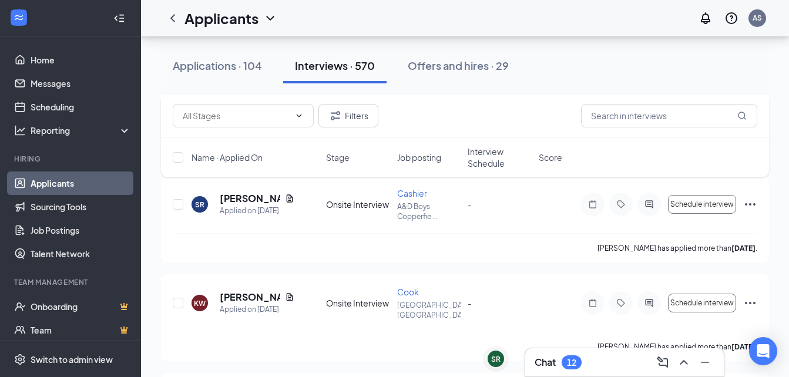
scroll to position [19487, 0]
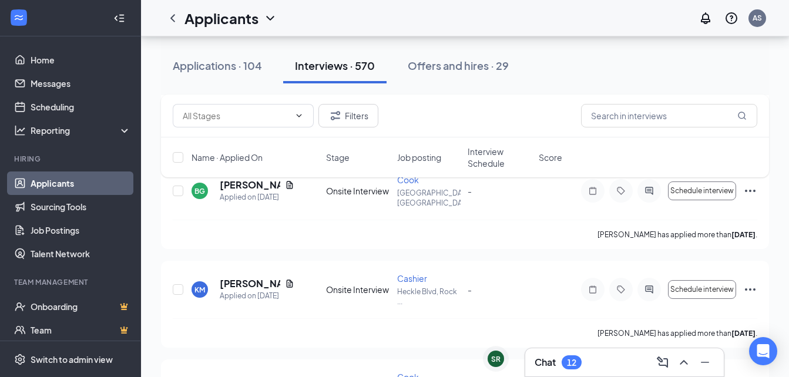
click at [613, 362] on div "Chat 12" at bounding box center [625, 362] width 180 height 19
click at [493, 363] on div "SR" at bounding box center [495, 359] width 9 height 10
click at [496, 358] on div "SR" at bounding box center [495, 359] width 9 height 10
click at [567, 359] on div "Chat 12" at bounding box center [625, 362] width 200 height 29
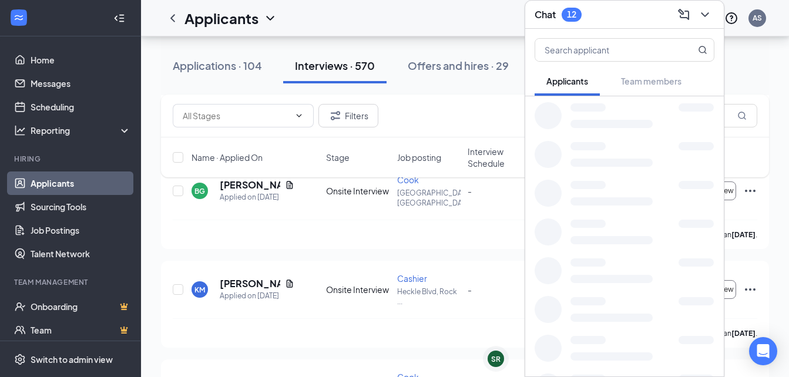
scroll to position [20422, 0]
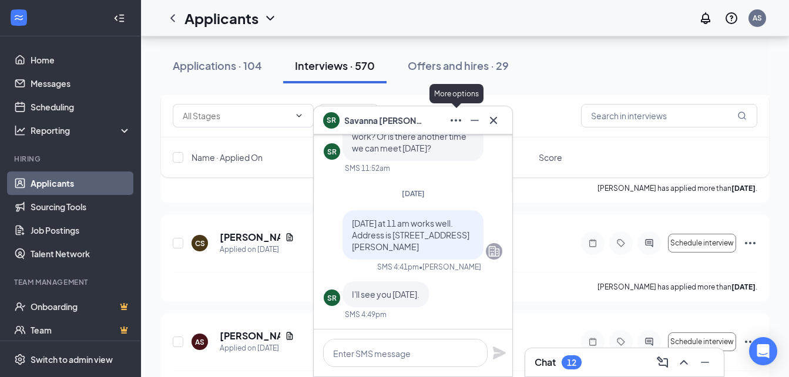
click at [451, 125] on icon "Ellipses" at bounding box center [456, 120] width 14 height 14
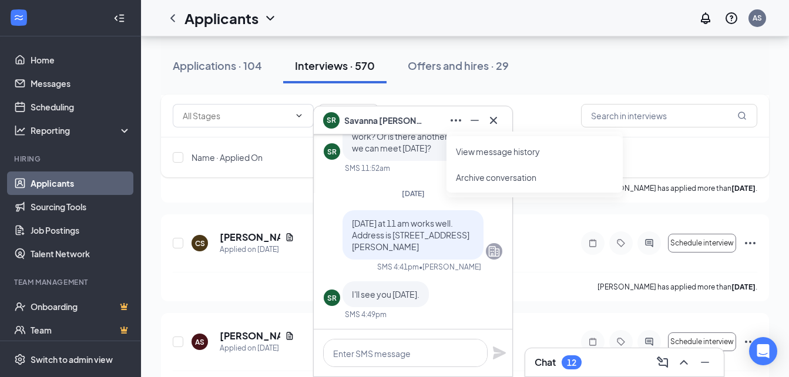
click at [490, 157] on link "View message history" at bounding box center [534, 152] width 157 height 12
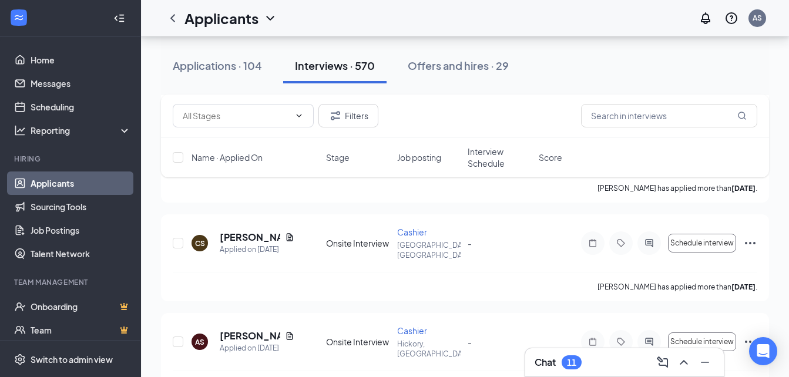
scroll to position [20729, 0]
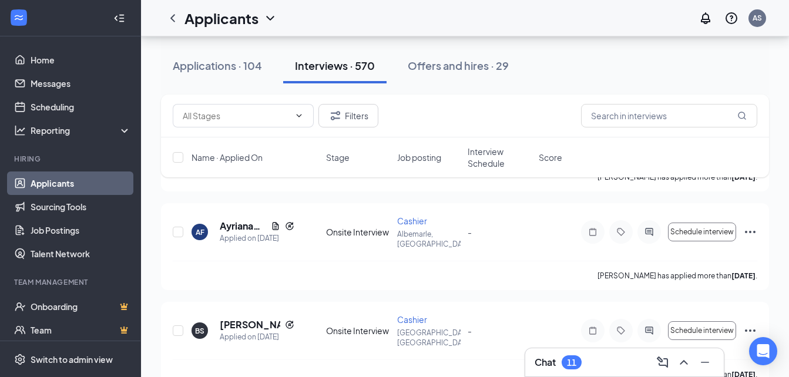
click at [566, 367] on div "11" at bounding box center [572, 362] width 20 height 14
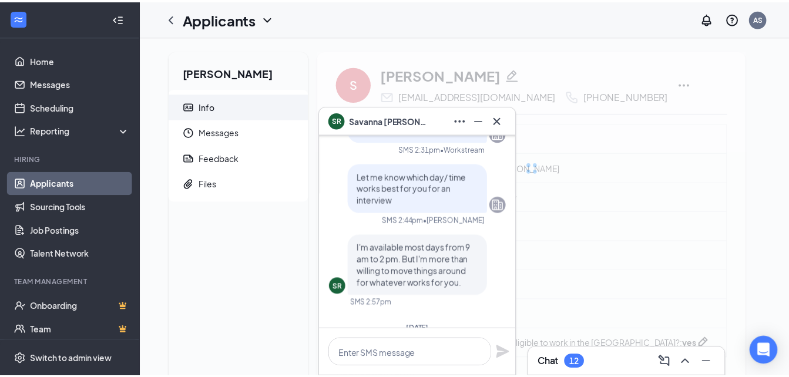
scroll to position [-315, 0]
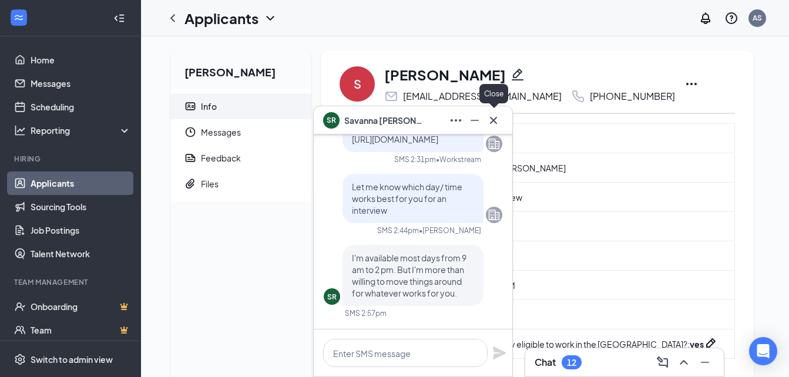
click at [496, 119] on icon "Cross" at bounding box center [493, 120] width 14 height 14
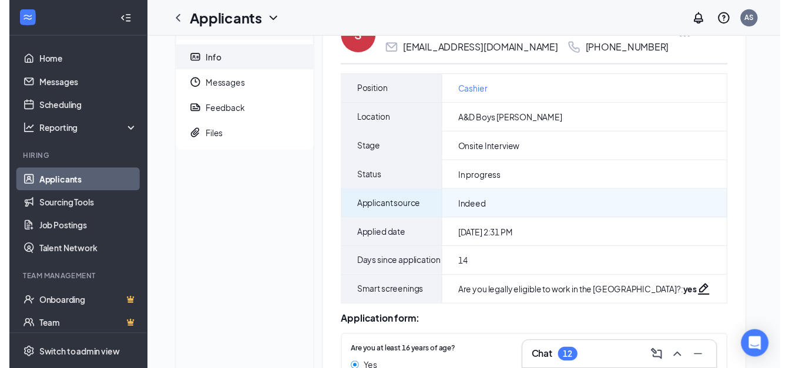
scroll to position [0, 0]
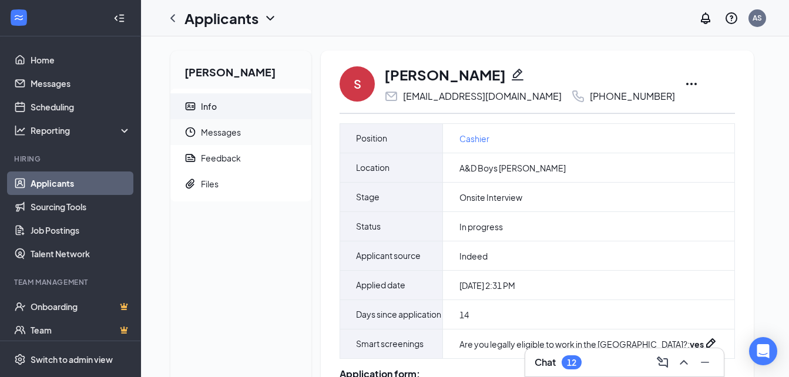
click at [217, 138] on span "Messages" at bounding box center [251, 132] width 101 height 26
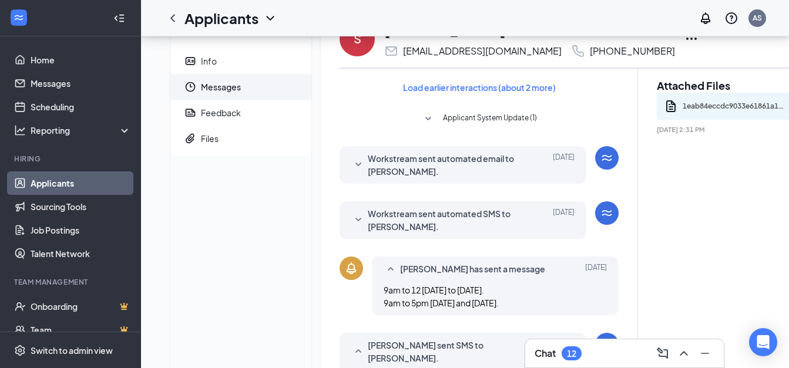
scroll to position [43, 0]
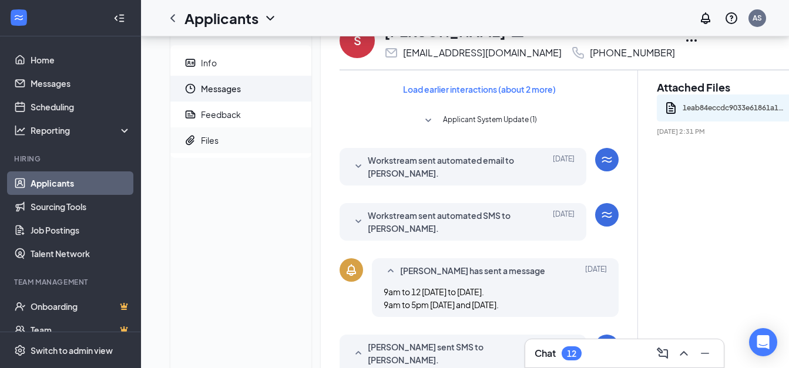
click at [207, 133] on span "Files" at bounding box center [251, 140] width 101 height 26
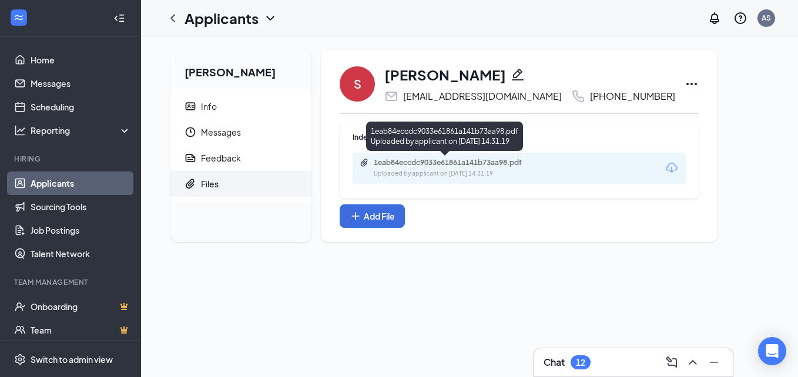
click at [453, 161] on div "1eab84eccdc9033e61861a141b73aa98.pdf" at bounding box center [456, 162] width 164 height 9
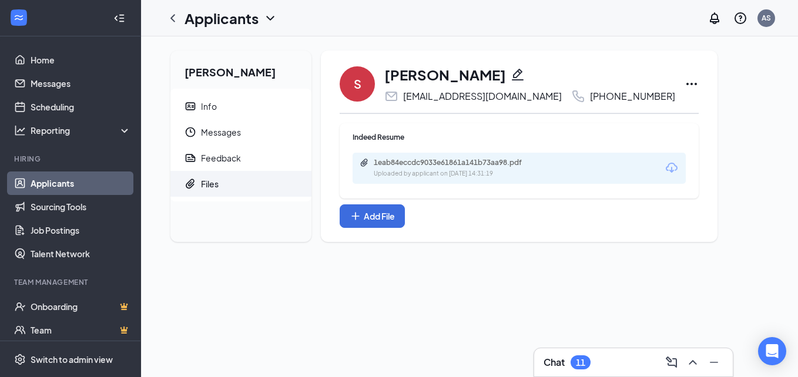
click at [359, 38] on div "Savanna Richards Info Messages Feedback Files S Savanna Richards savannawork24@…" at bounding box center [469, 150] width 657 height 229
